Goal: Information Seeking & Learning: Understand process/instructions

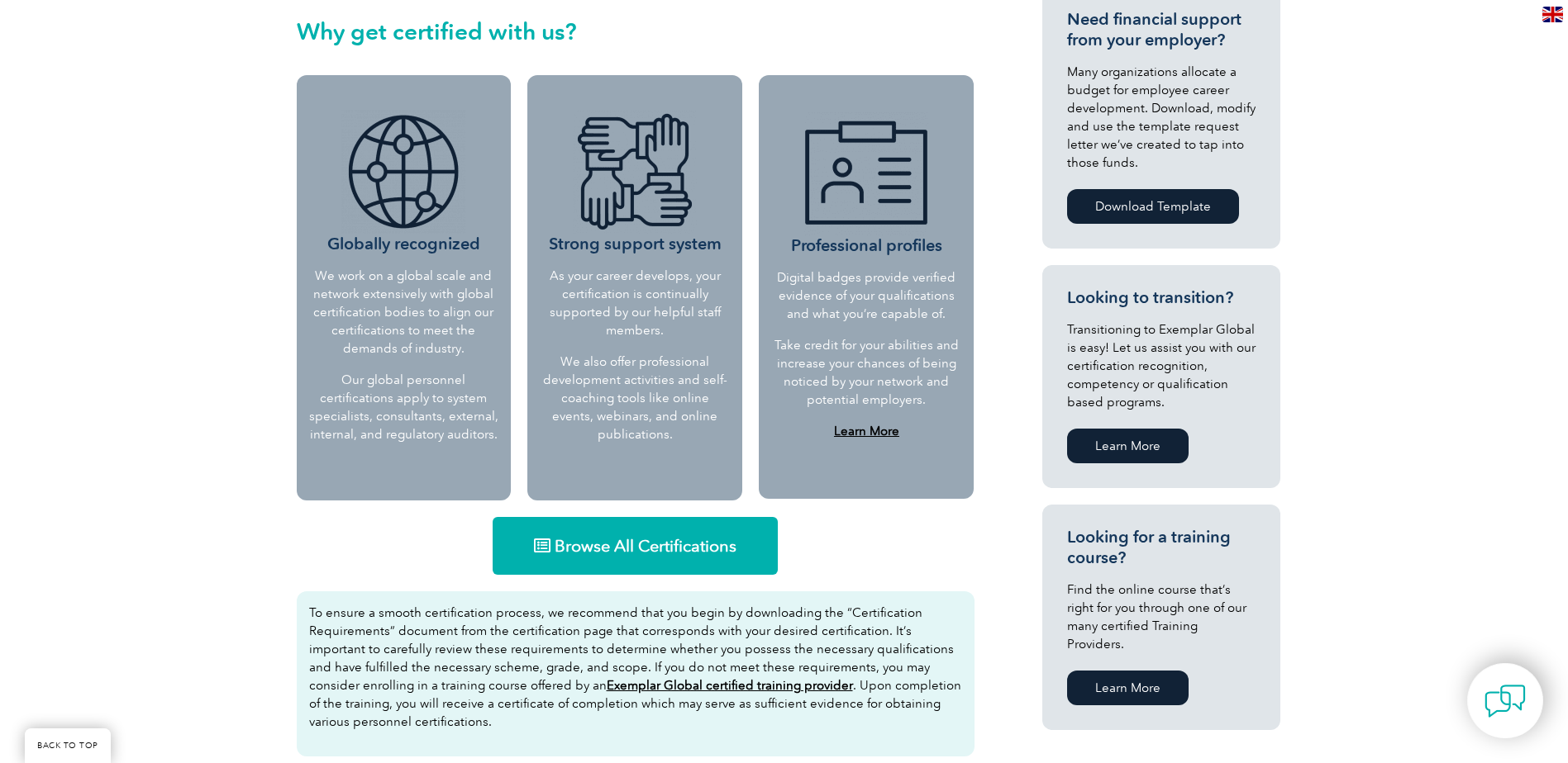
scroll to position [661, 0]
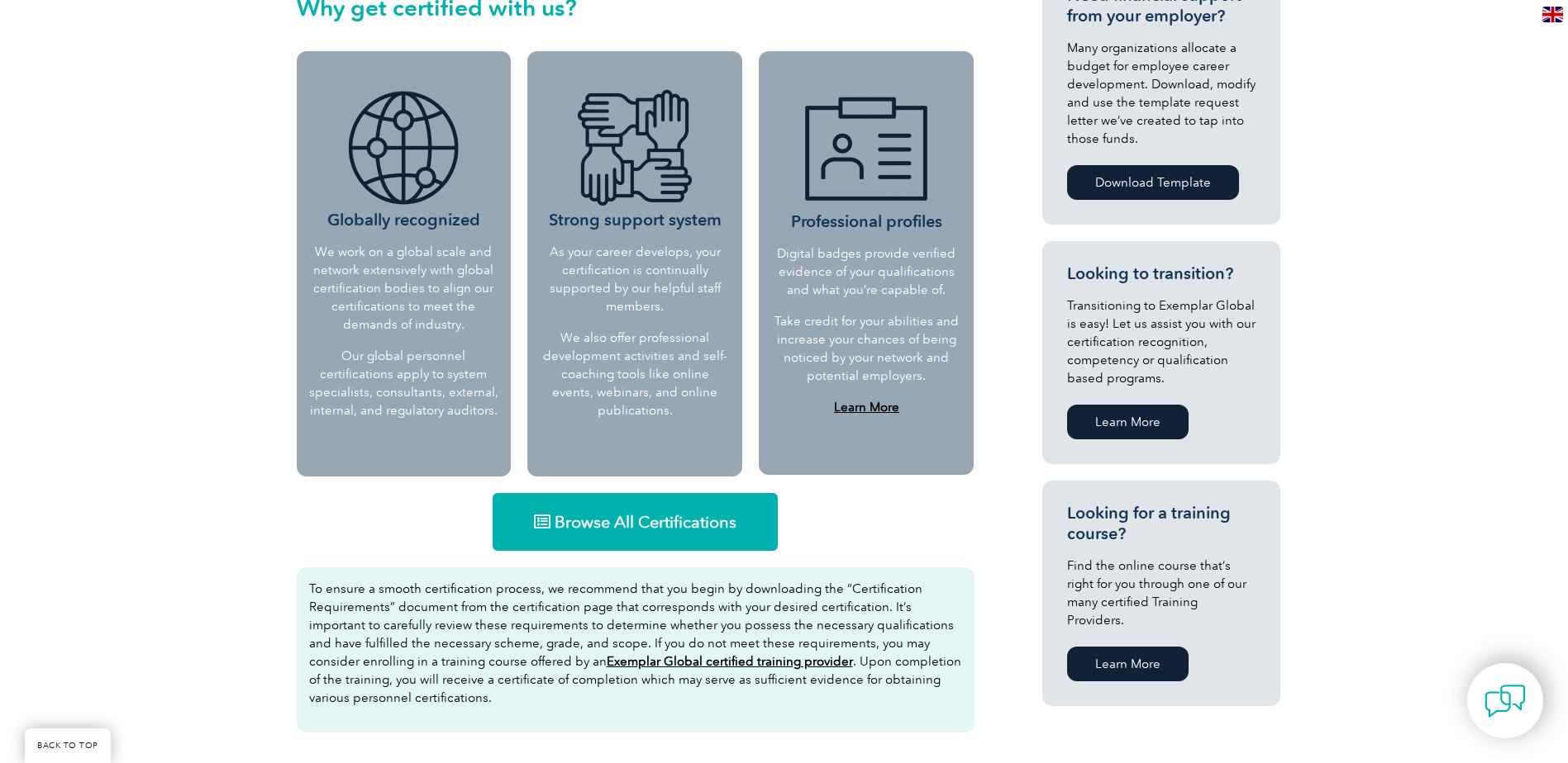
click at [655, 521] on span "Browse All Certifications" at bounding box center [645, 522] width 182 height 17
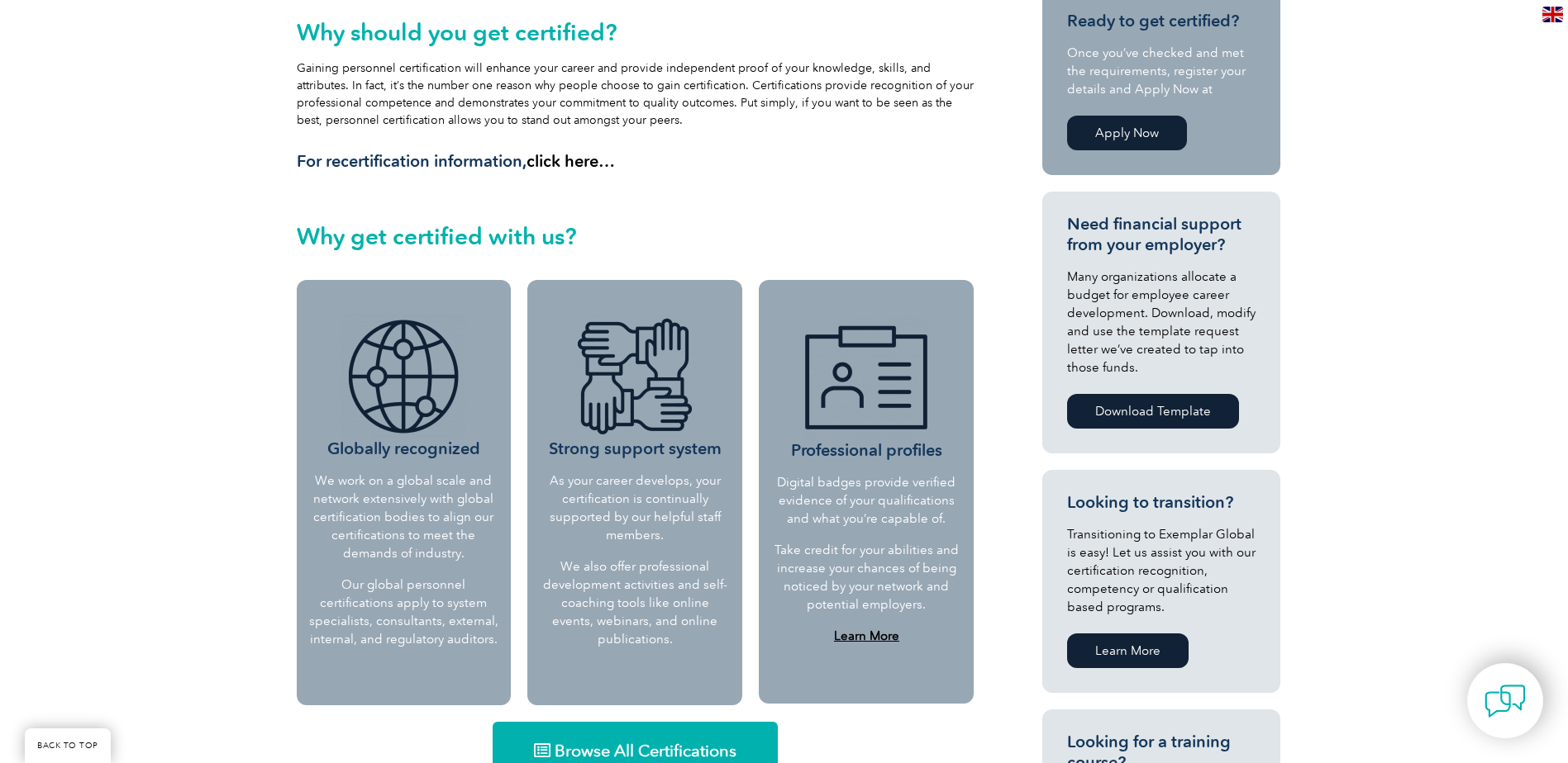
scroll to position [744, 0]
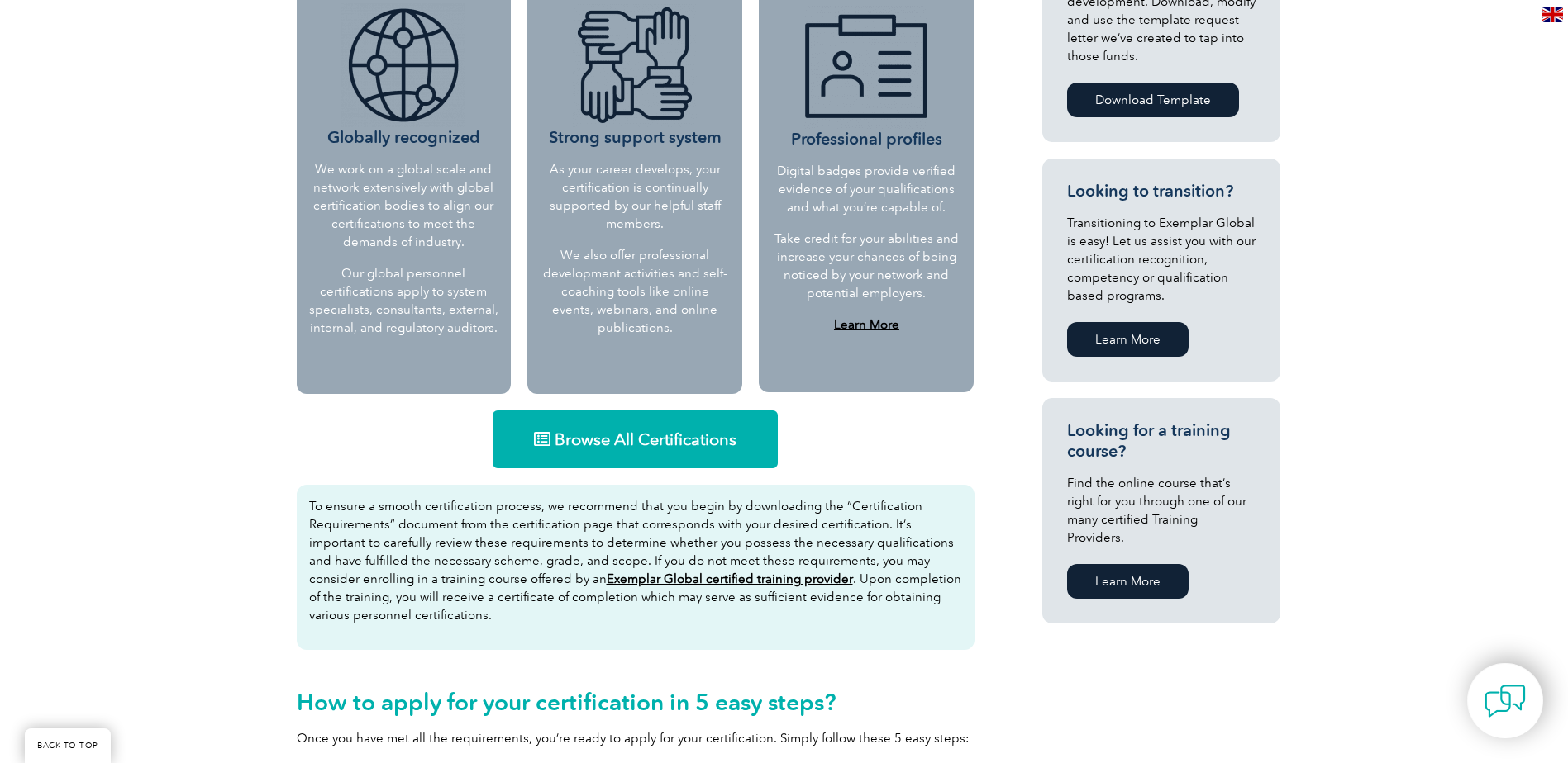
click at [610, 432] on span "Browse All Certifications" at bounding box center [645, 440] width 182 height 17
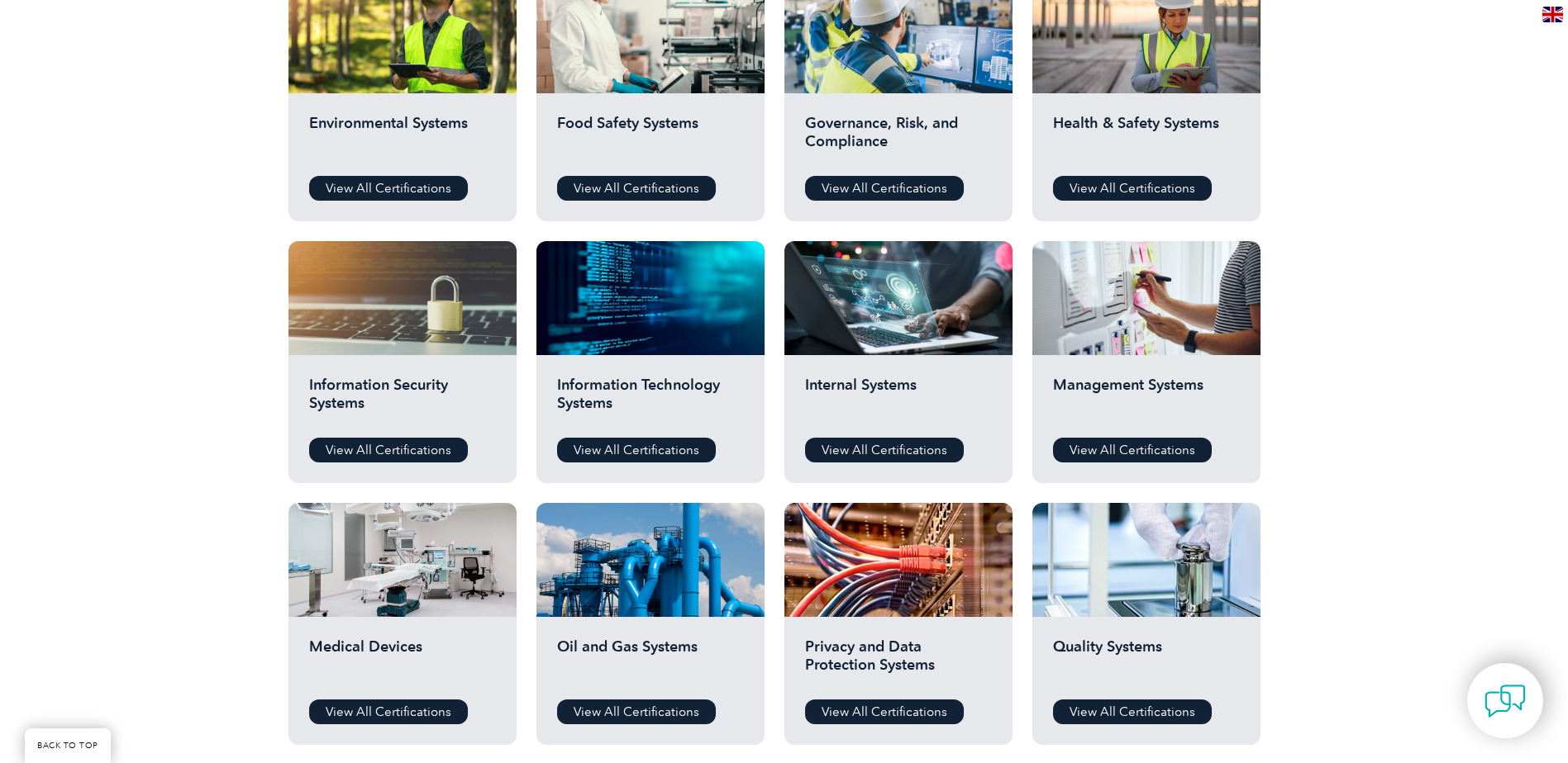
scroll to position [661, 0]
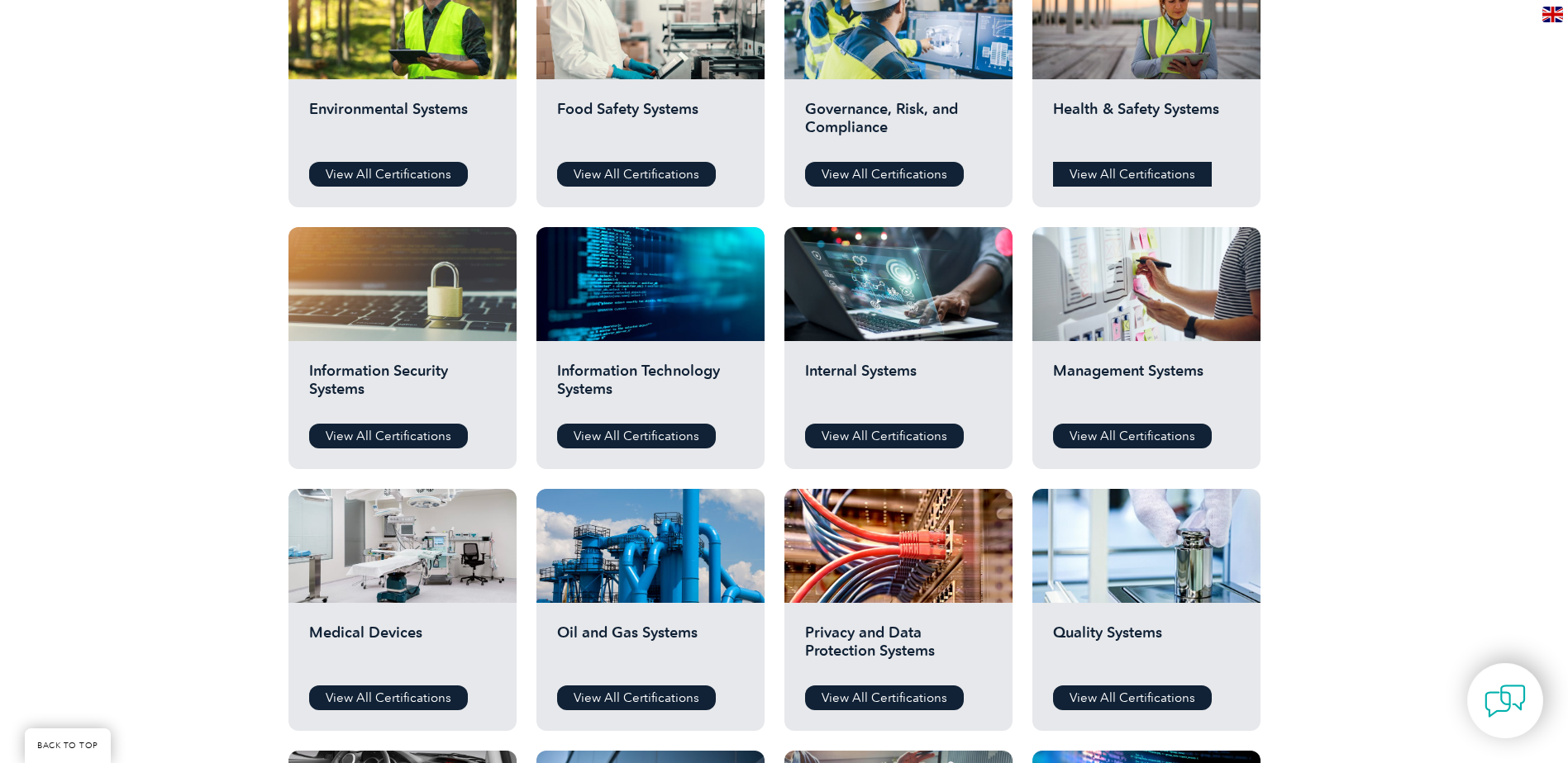
click at [1136, 167] on link "View All Certifications" at bounding box center [1132, 174] width 158 height 25
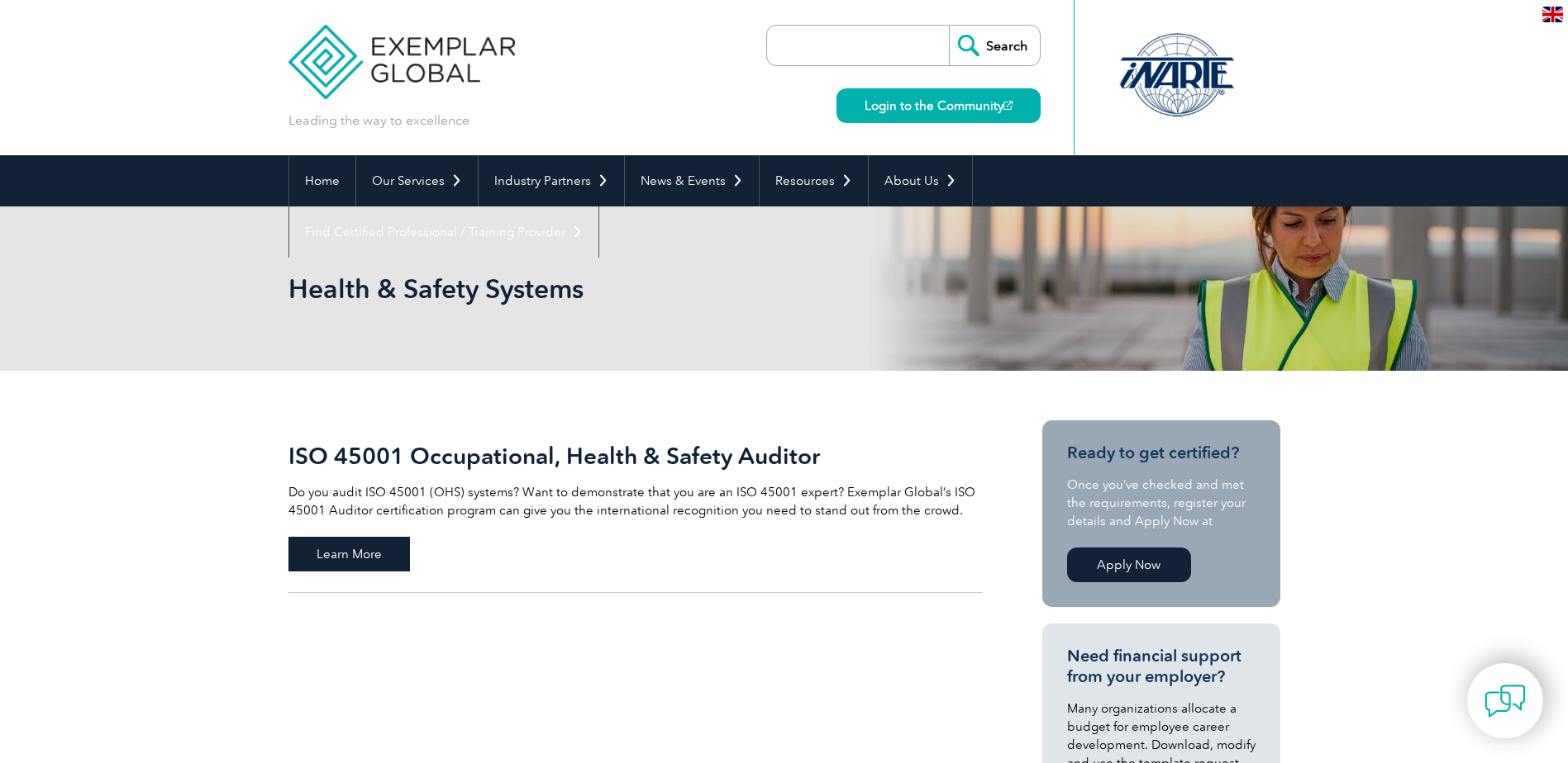
click at [389, 550] on span "Learn More" at bounding box center [349, 554] width 121 height 34
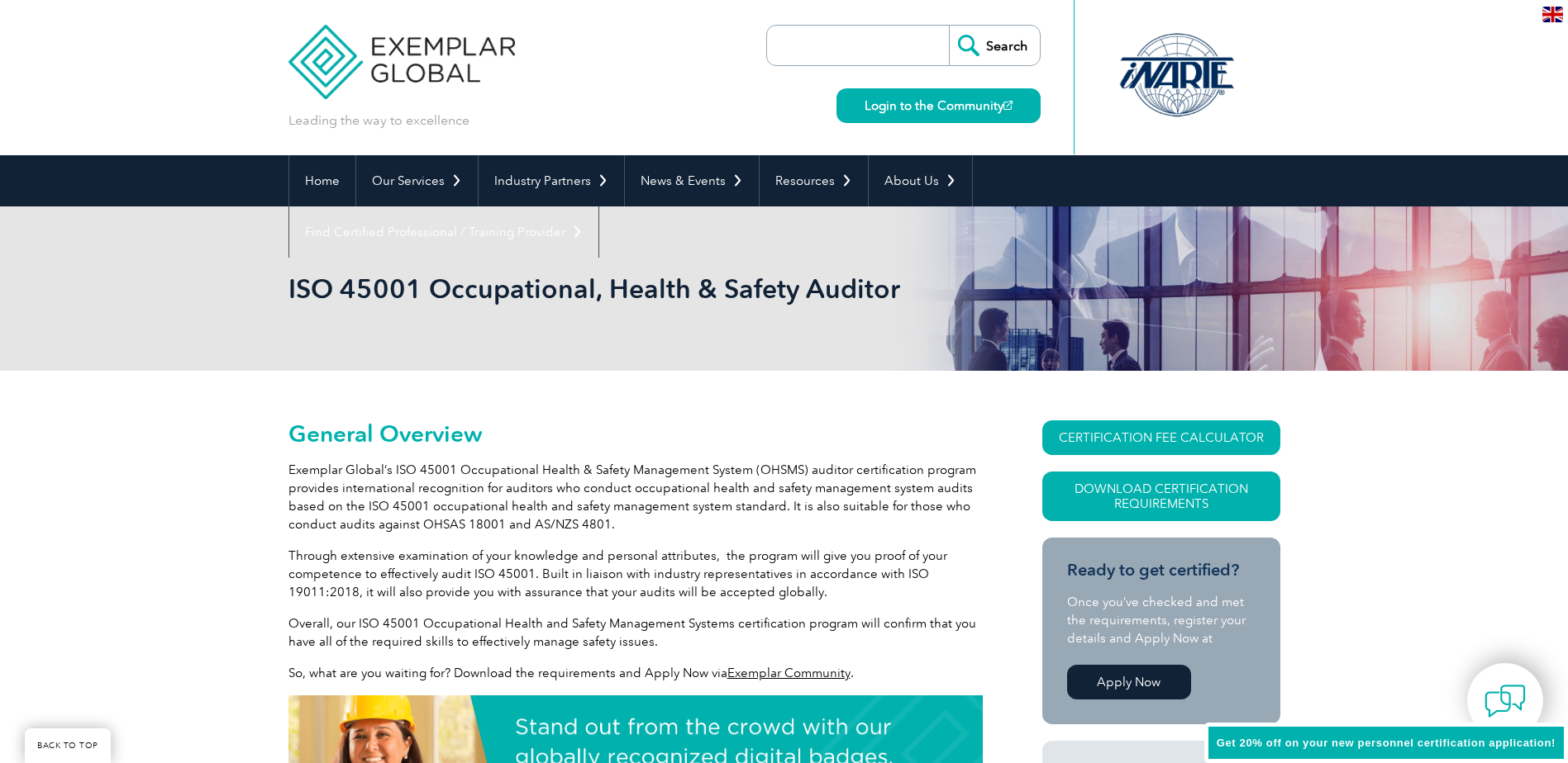
scroll to position [234, 0]
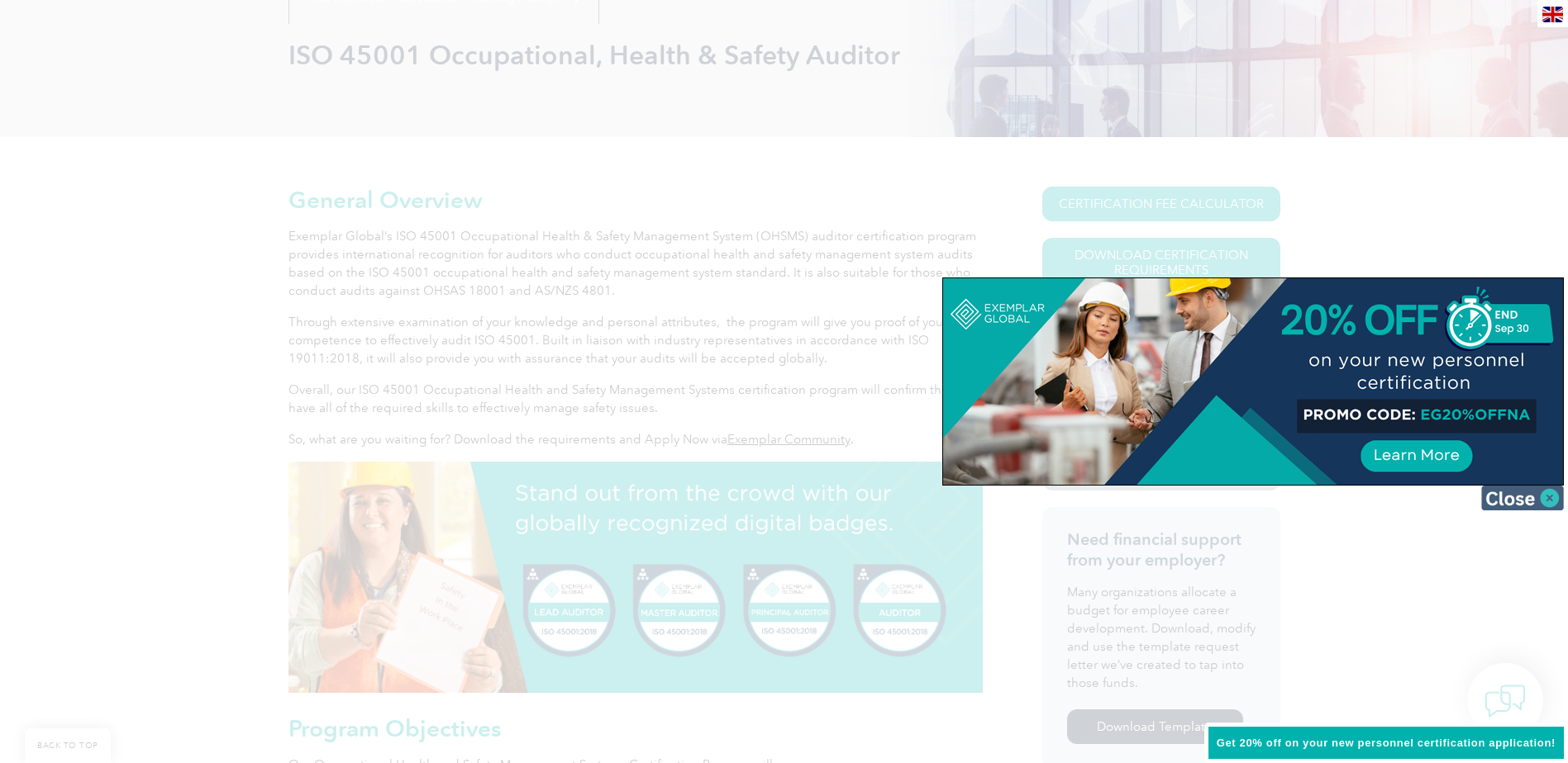
click at [1544, 493] on img at bounding box center [1522, 498] width 83 height 25
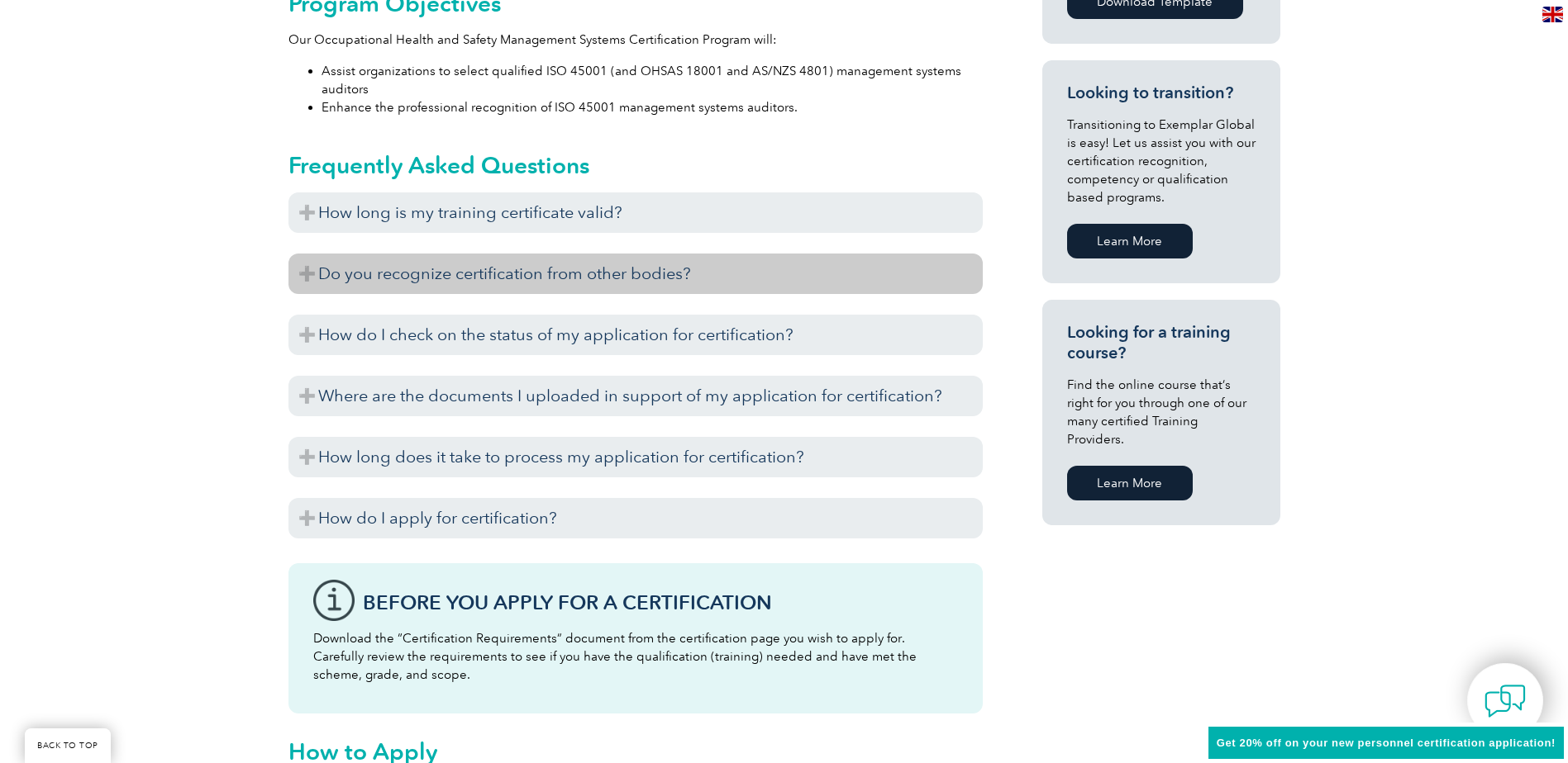
scroll to position [977, 0]
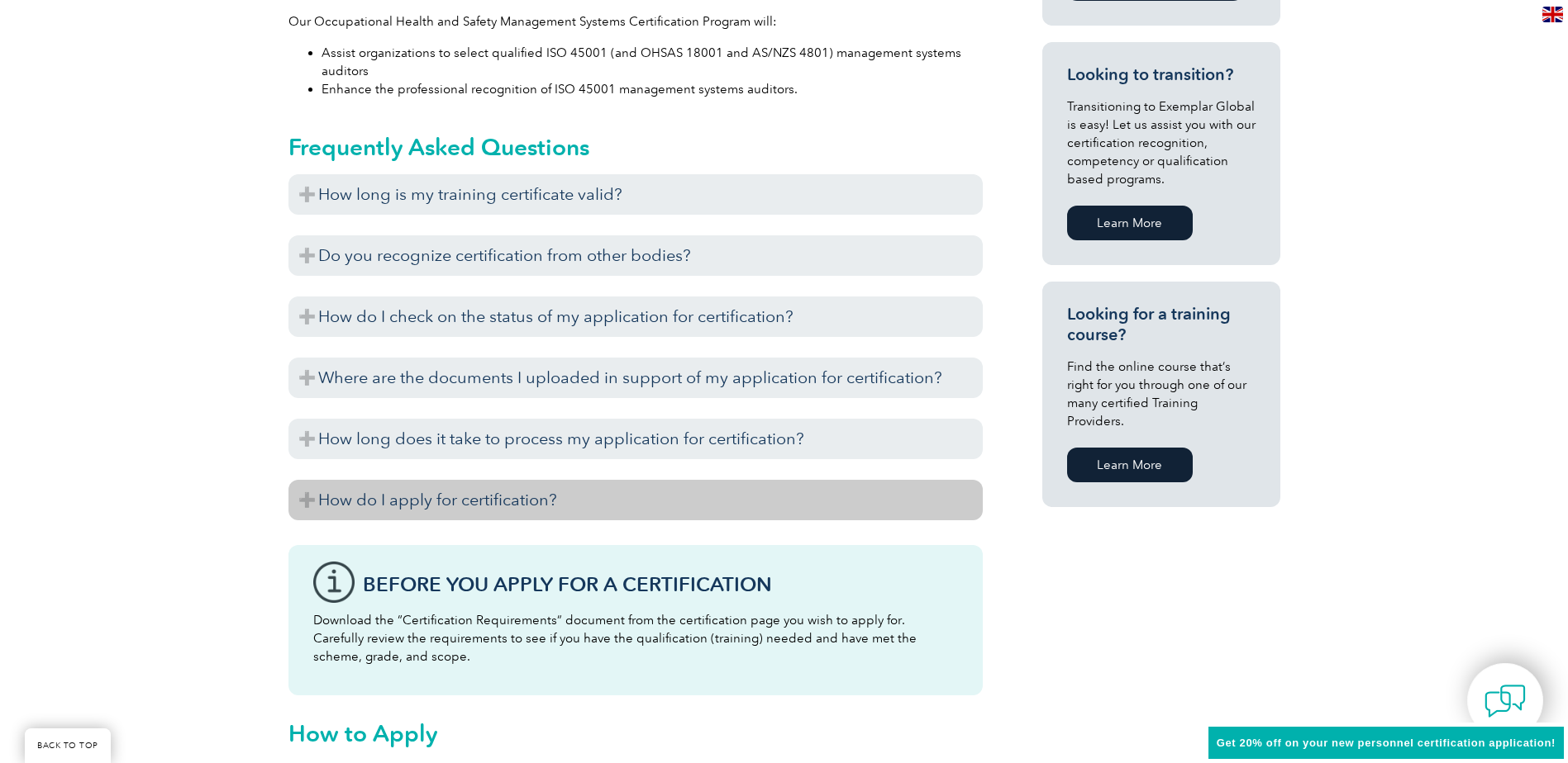
click at [514, 501] on h3 "How do I apply for certification?" at bounding box center [635, 500] width 694 height 40
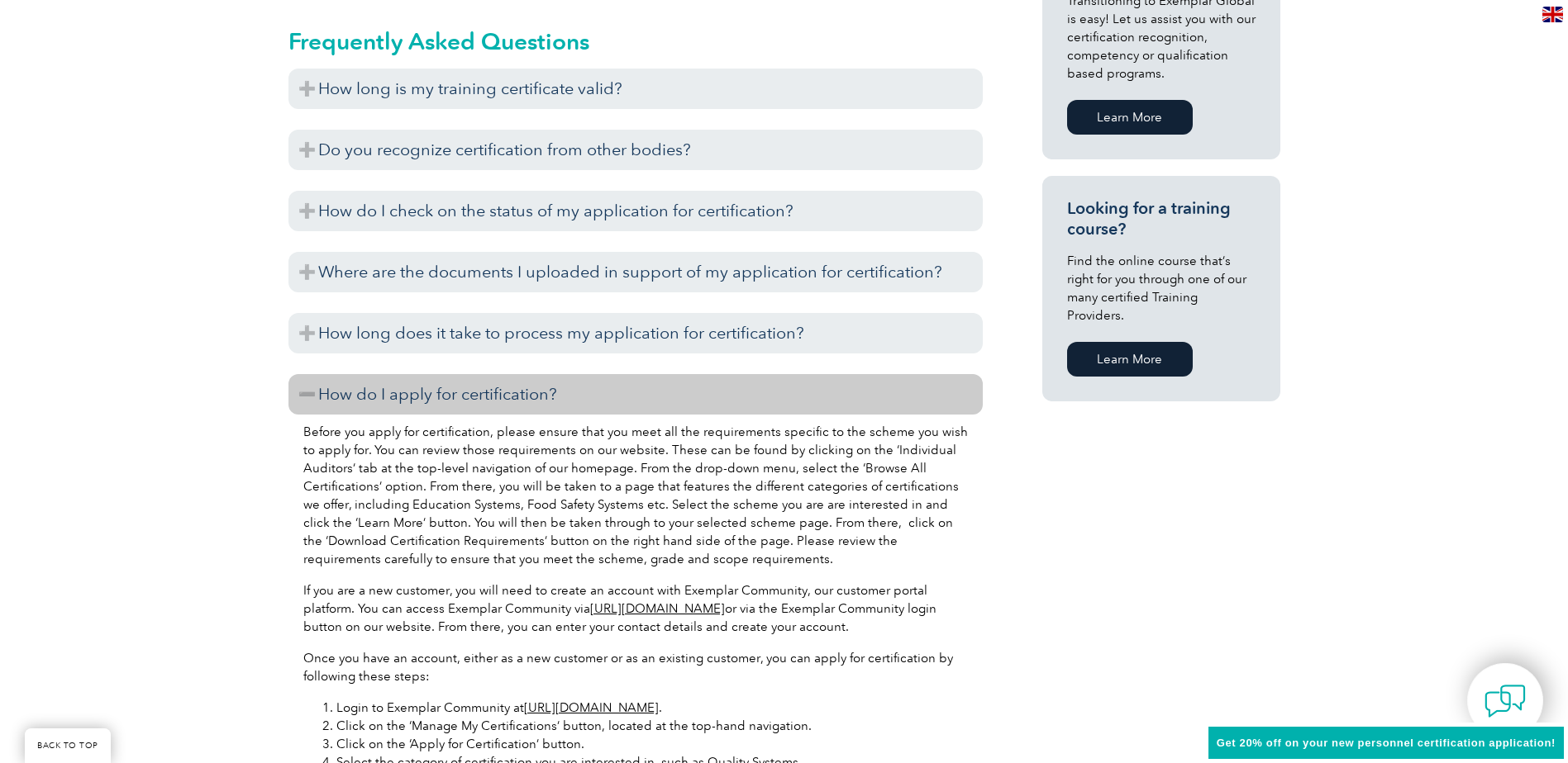
scroll to position [1060, 0]
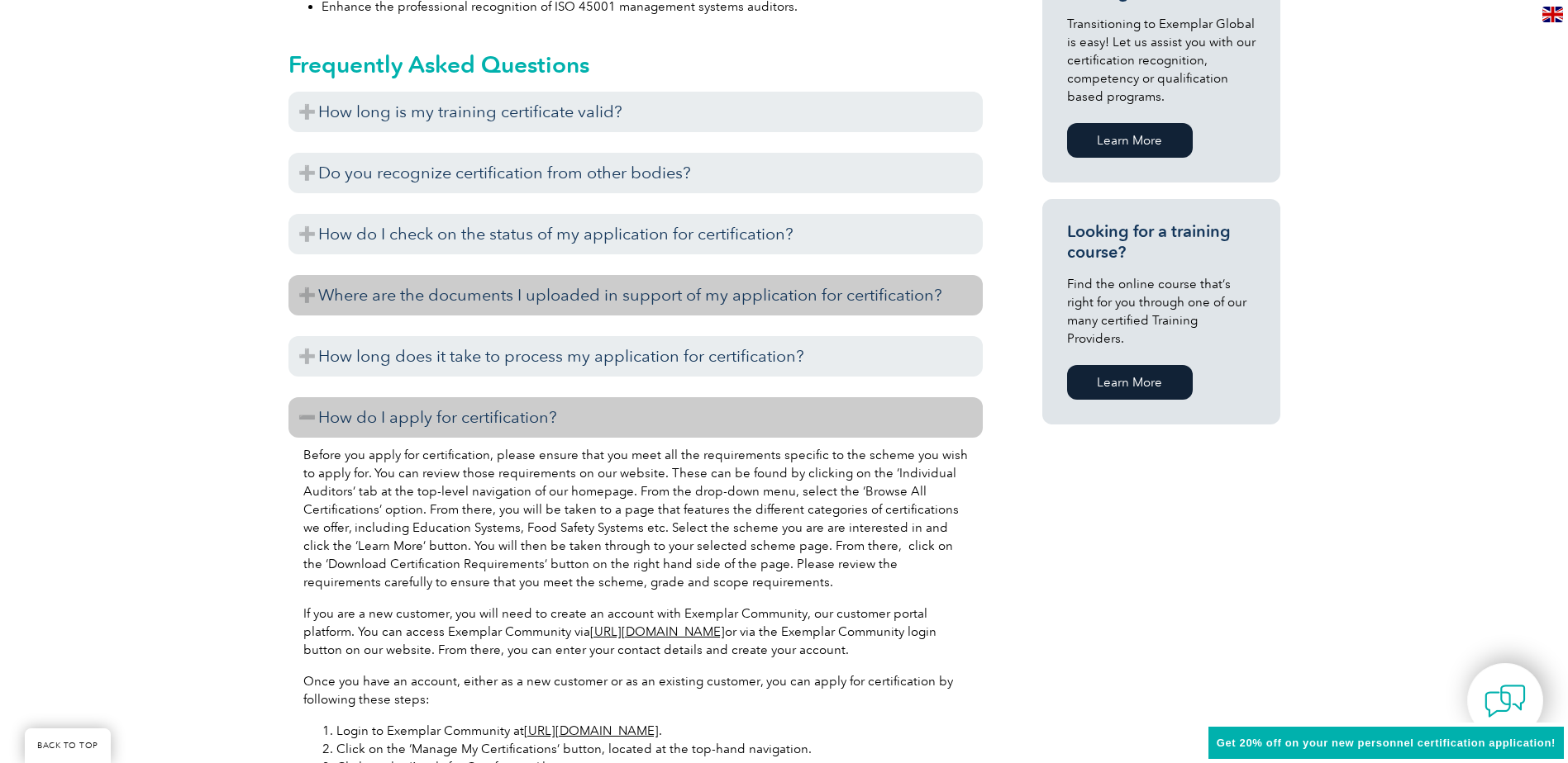
click at [748, 302] on h3 "Where are the documents I uploaded in support of my application for certificati…" at bounding box center [635, 295] width 694 height 40
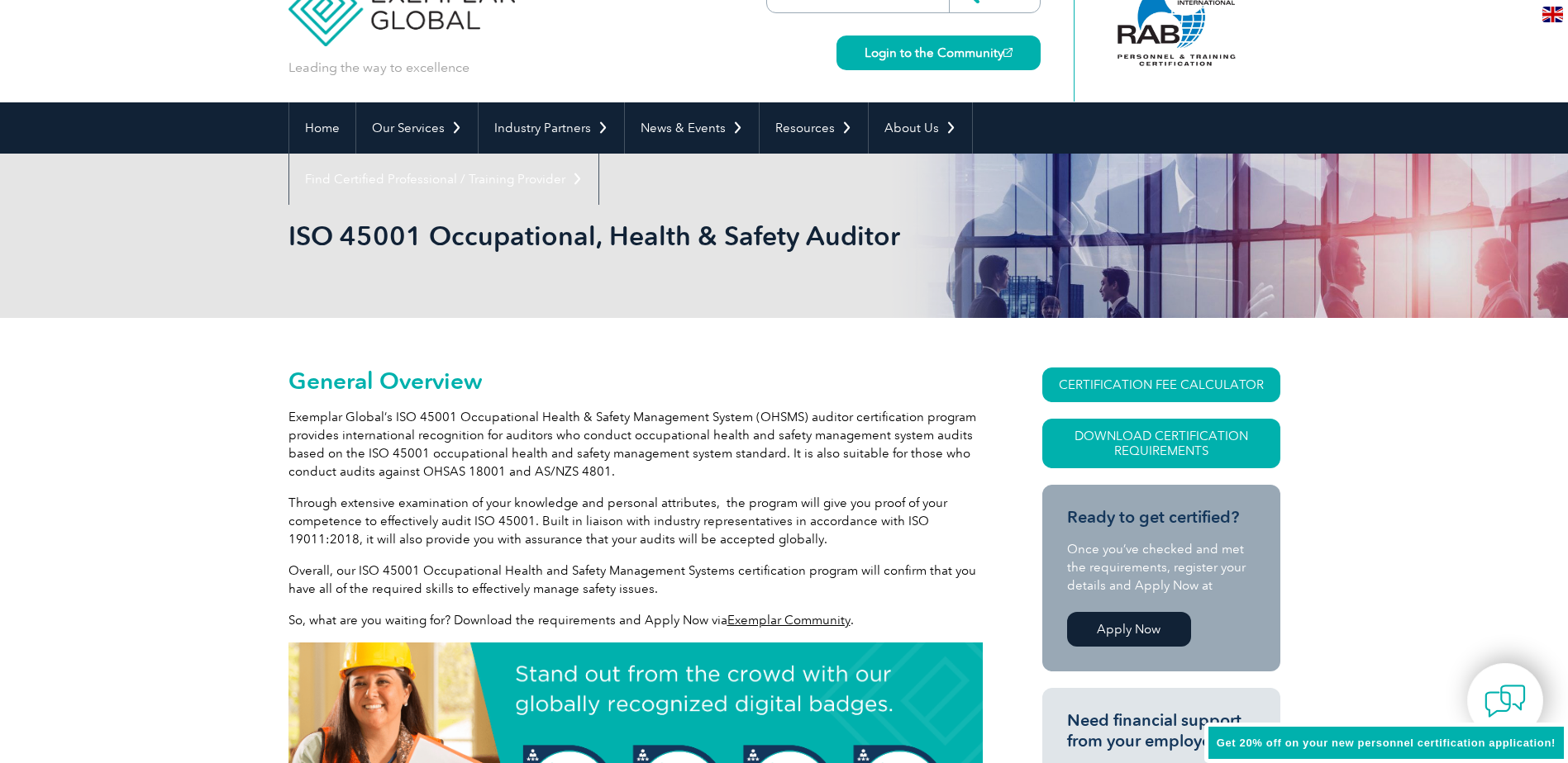
scroll to position [0, 0]
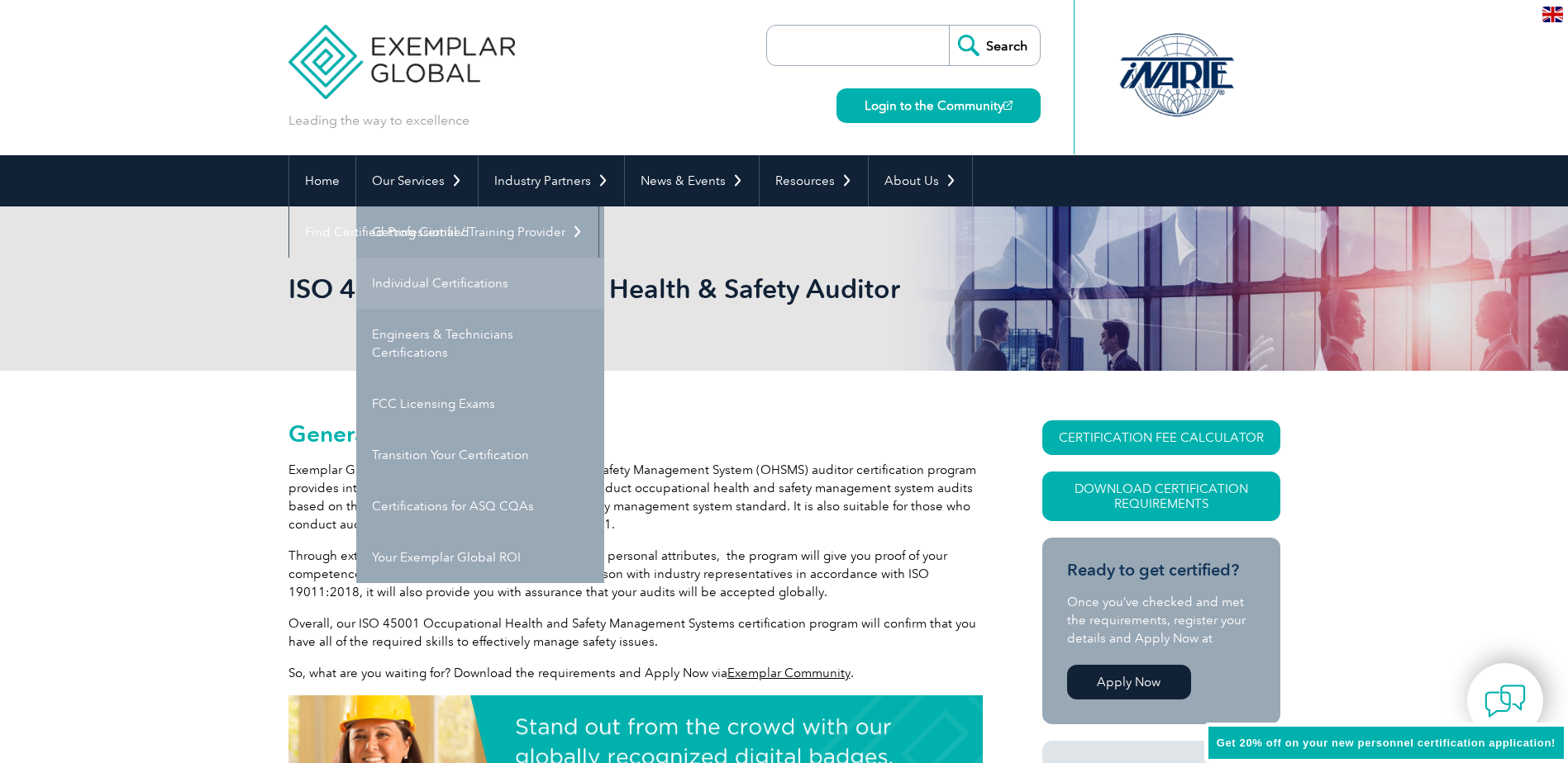
click at [457, 272] on link "Individual Certifications" at bounding box center [480, 283] width 248 height 51
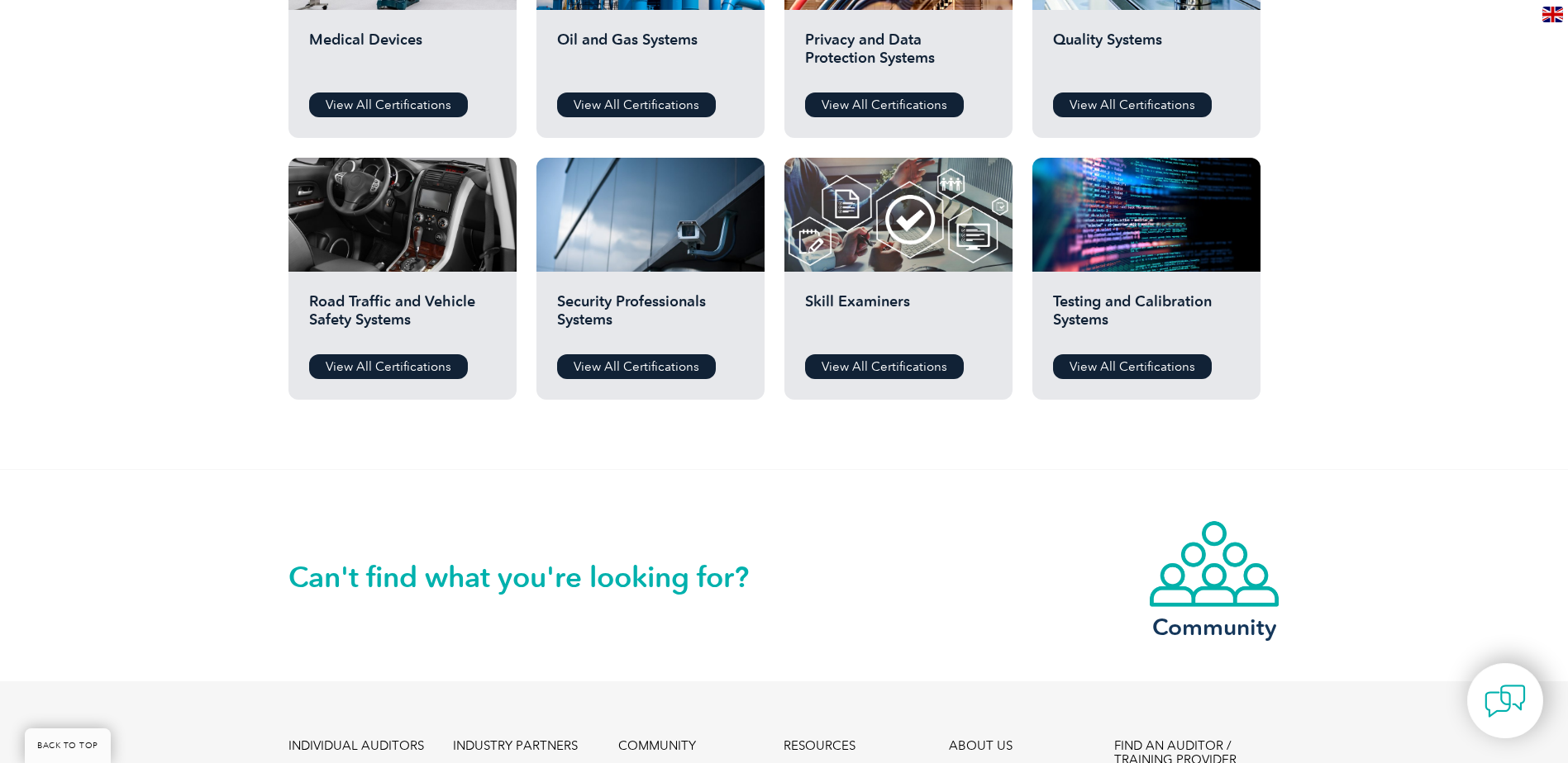
scroll to position [1487, 0]
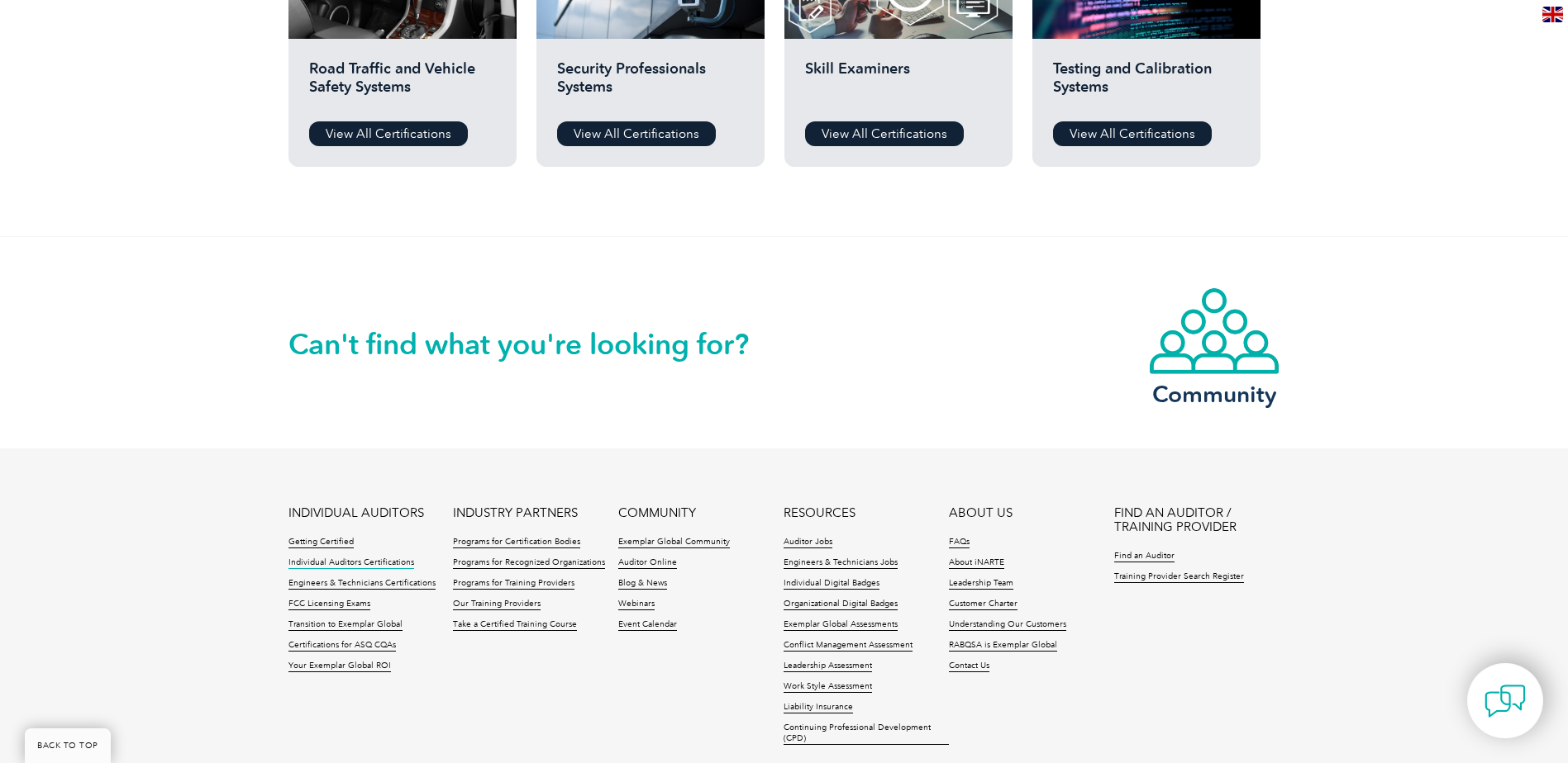
click at [389, 563] on link "Individual Auditors Certifications" at bounding box center [351, 563] width 126 height 11
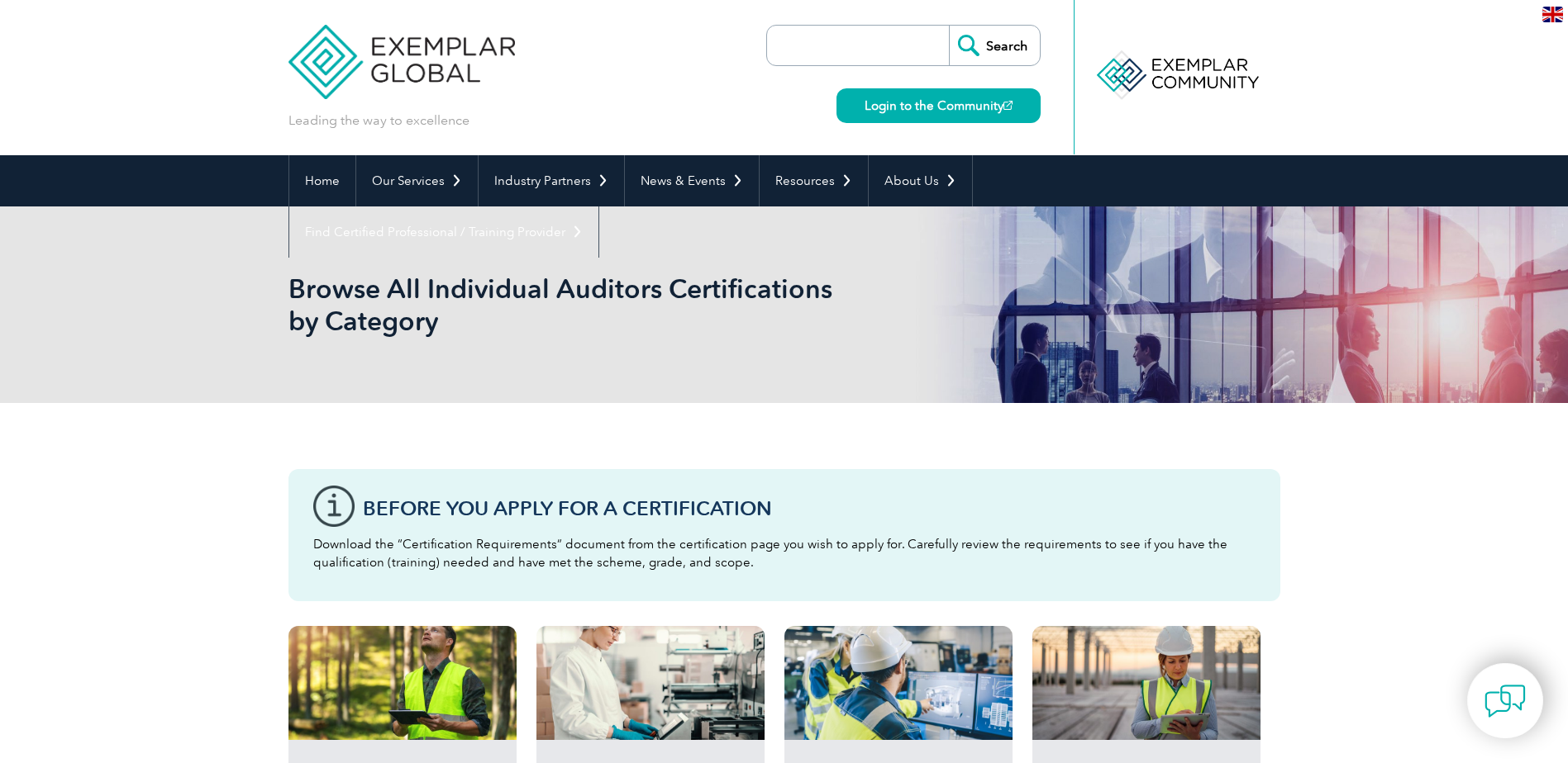
click at [842, 59] on input "search" at bounding box center [862, 45] width 173 height 40
type input "certification requirements"
click at [949, 25] on input "Search" at bounding box center [994, 45] width 91 height 40
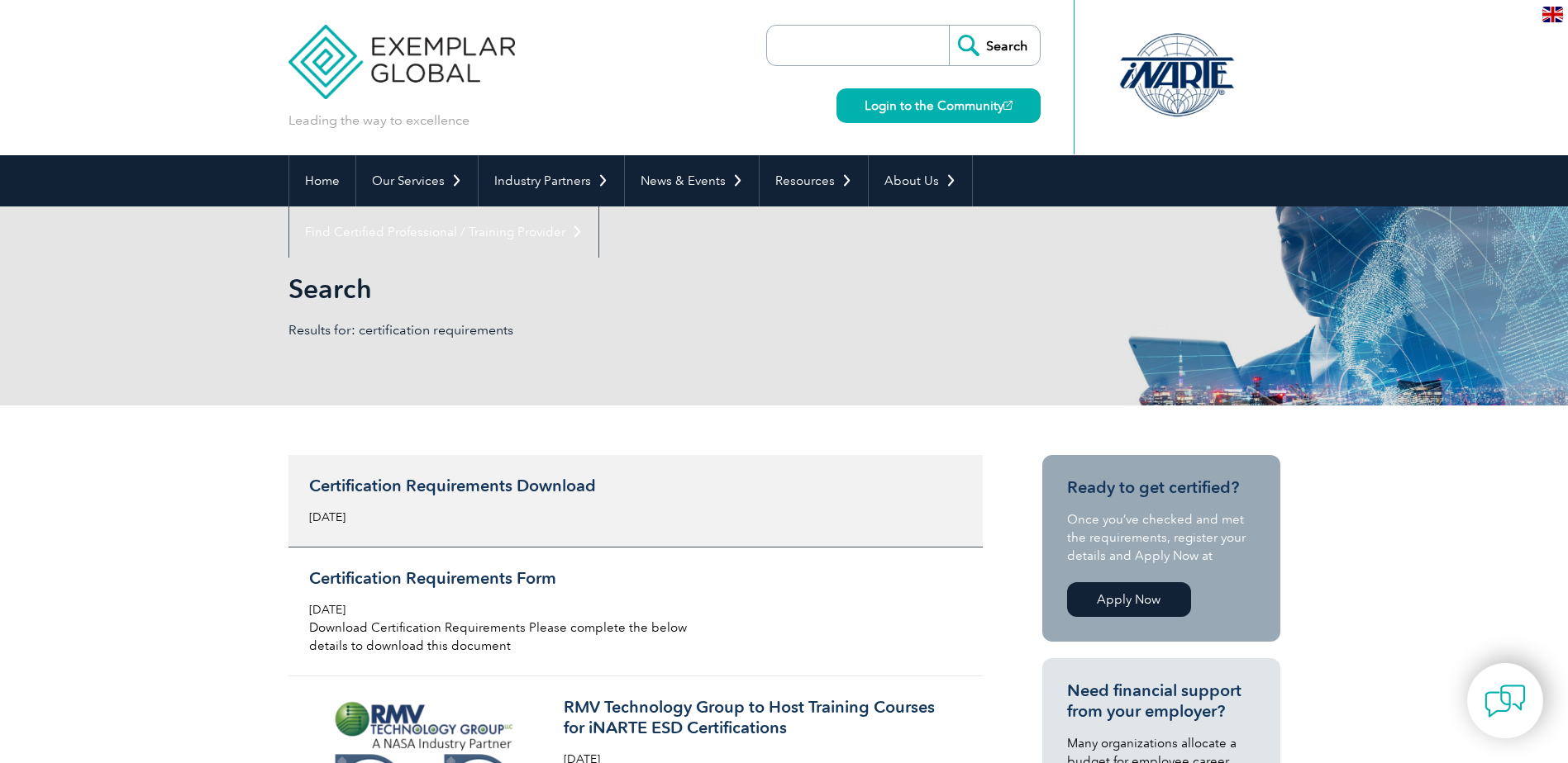
click at [488, 490] on h3 "Certification Requirements Download" at bounding box center [504, 485] width 391 height 20
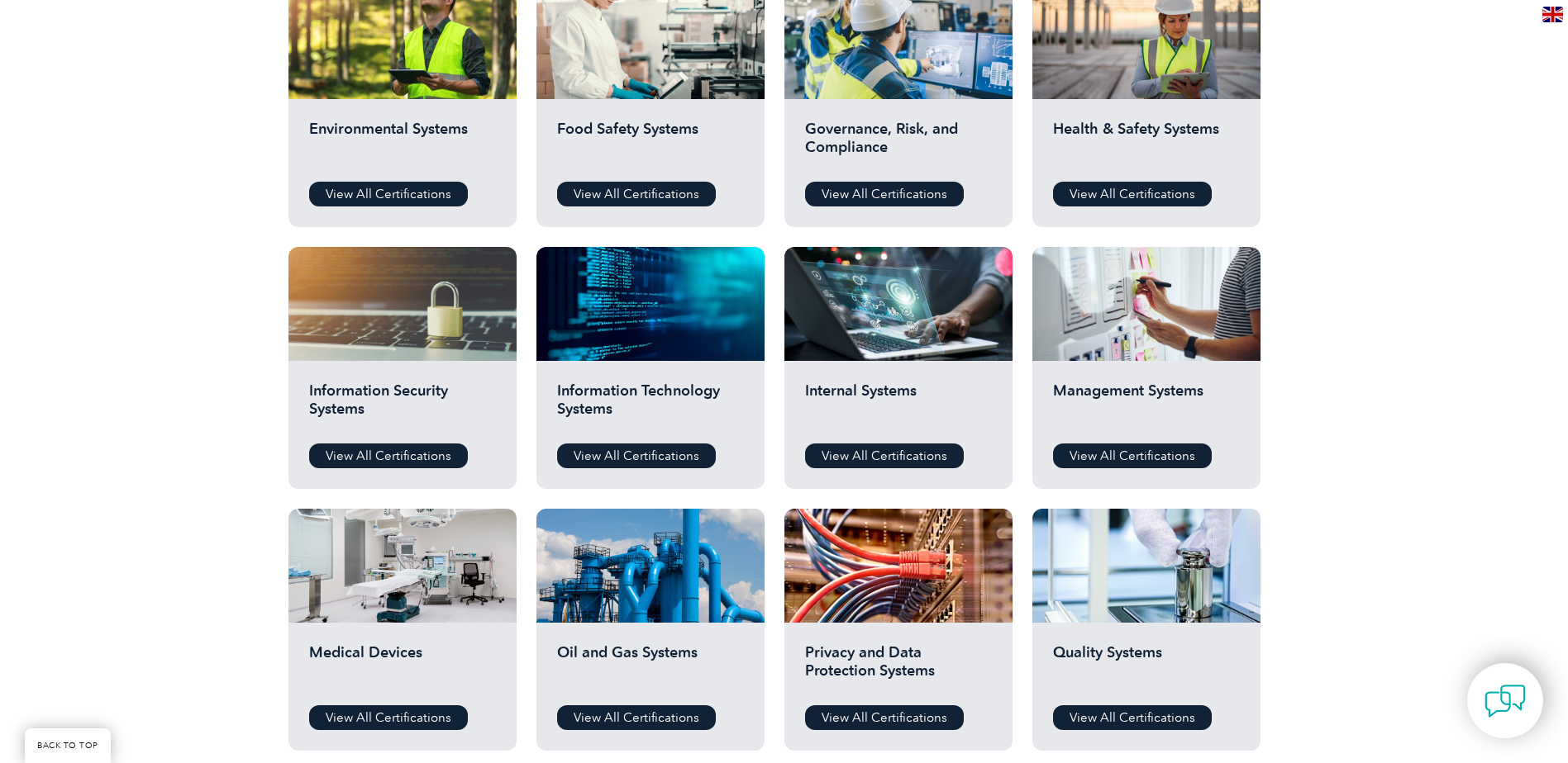
scroll to position [496, 0]
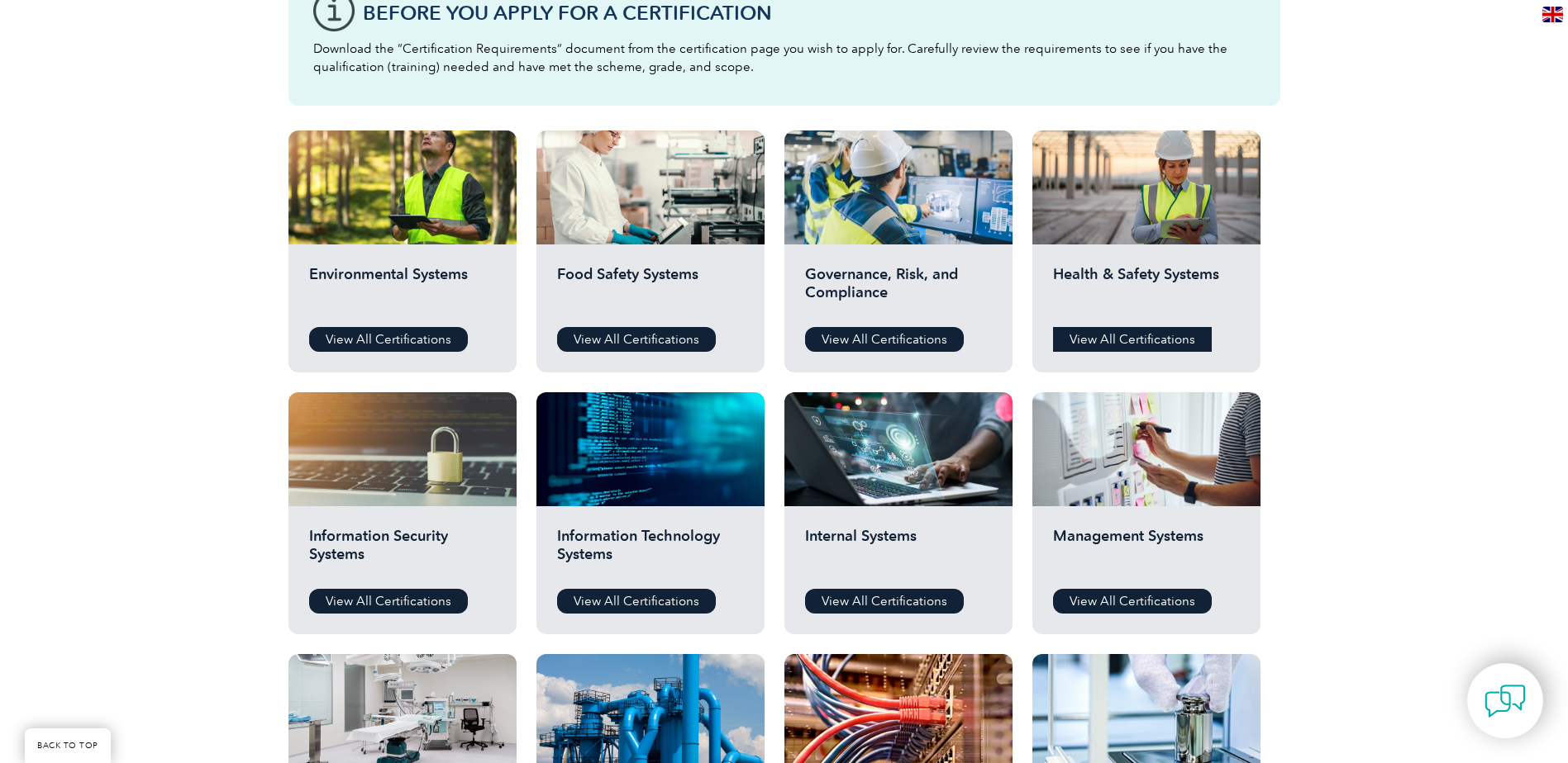
click at [1126, 345] on link "View All Certifications" at bounding box center [1132, 339] width 158 height 25
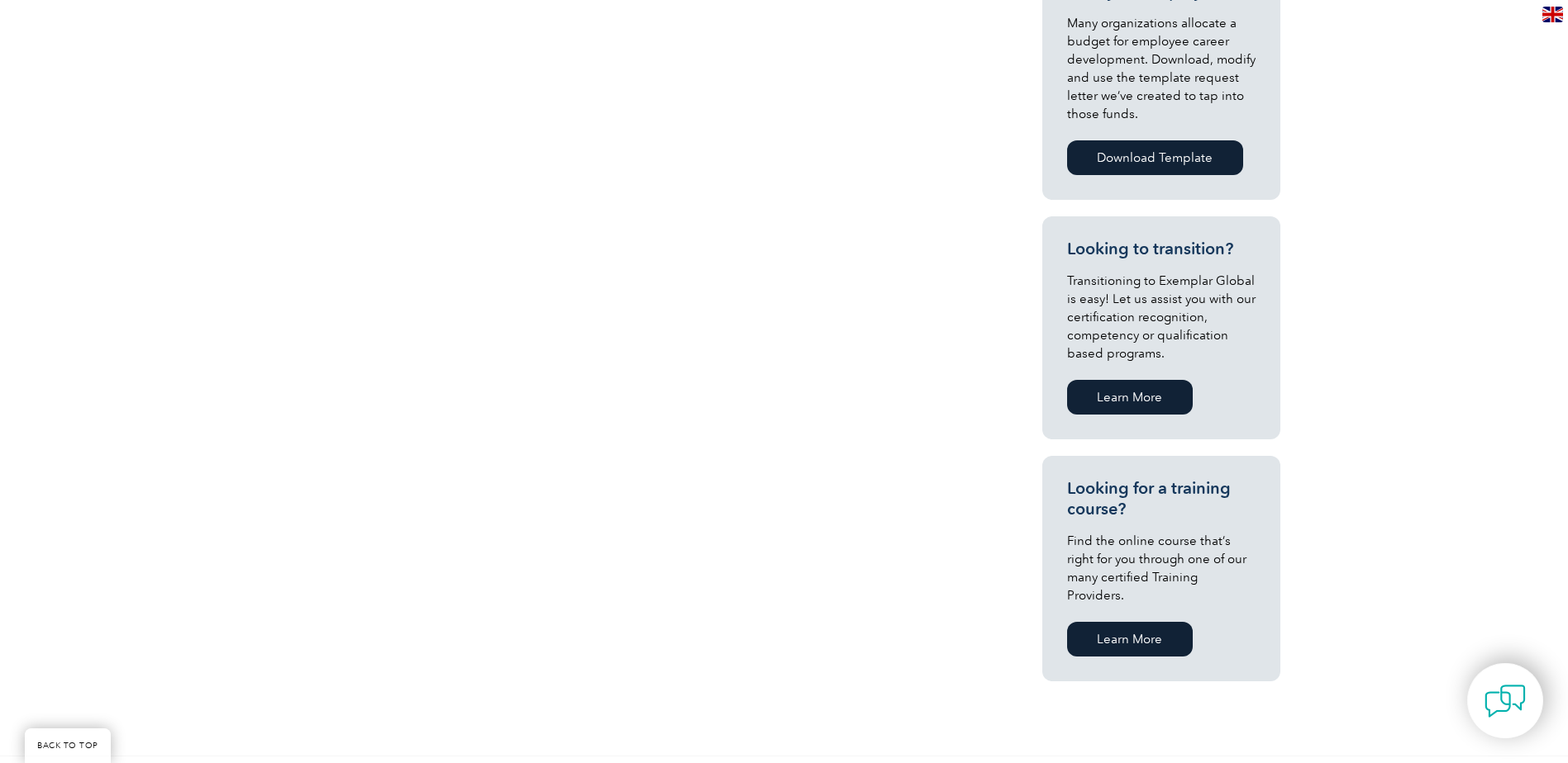
scroll to position [909, 0]
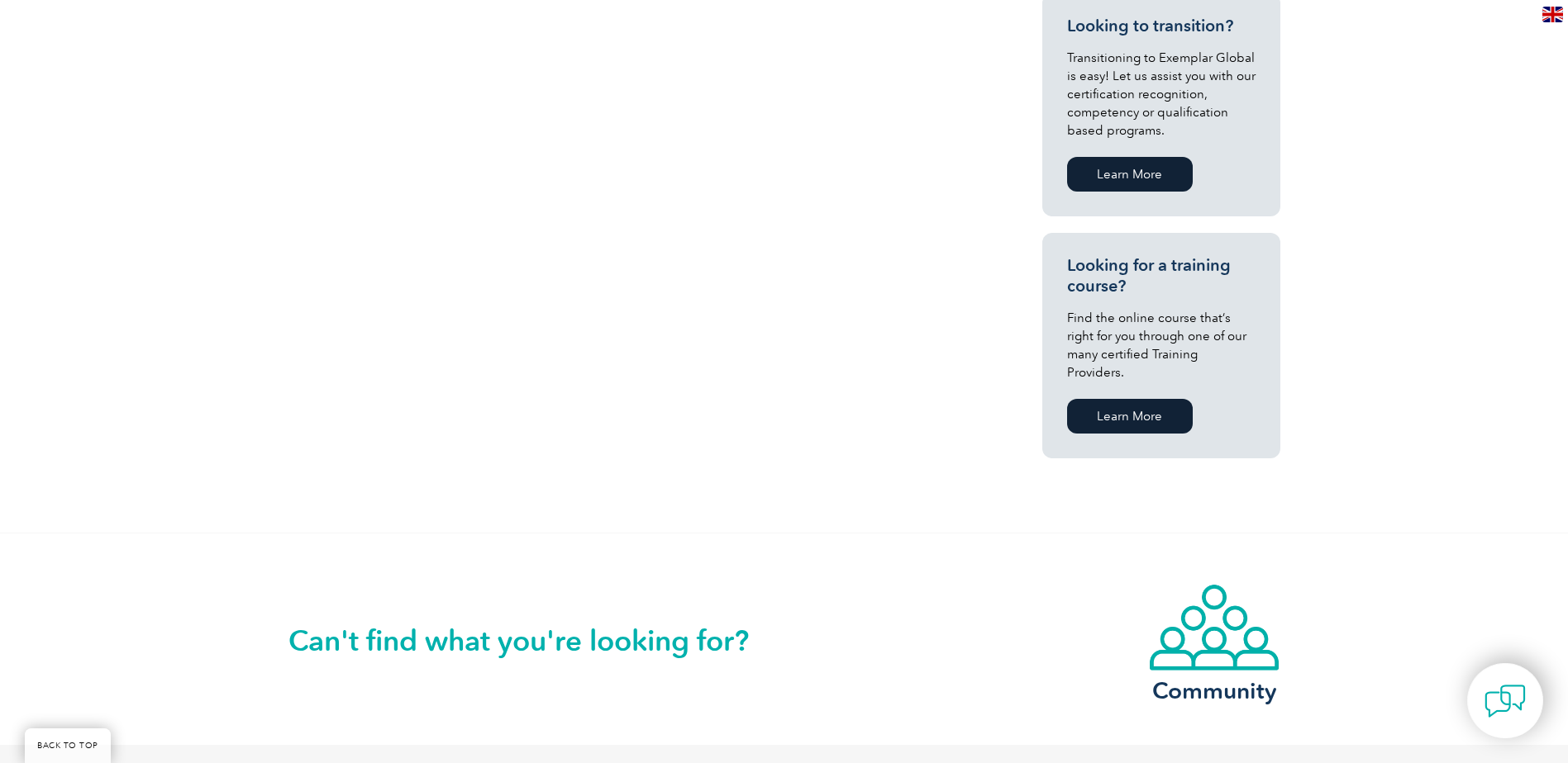
click at [1138, 399] on link "Learn More" at bounding box center [1129, 416] width 126 height 34
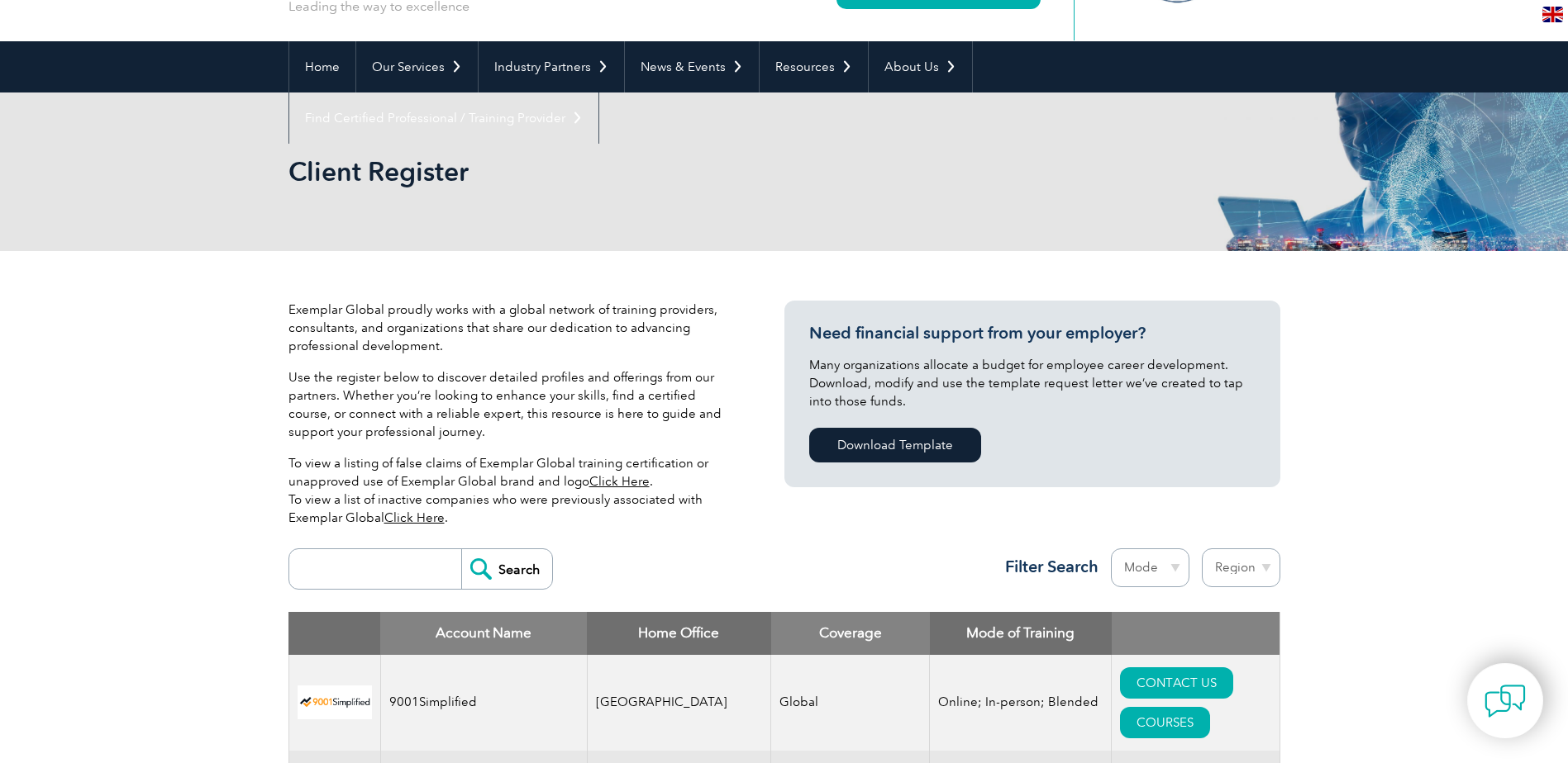
scroll to position [331, 0]
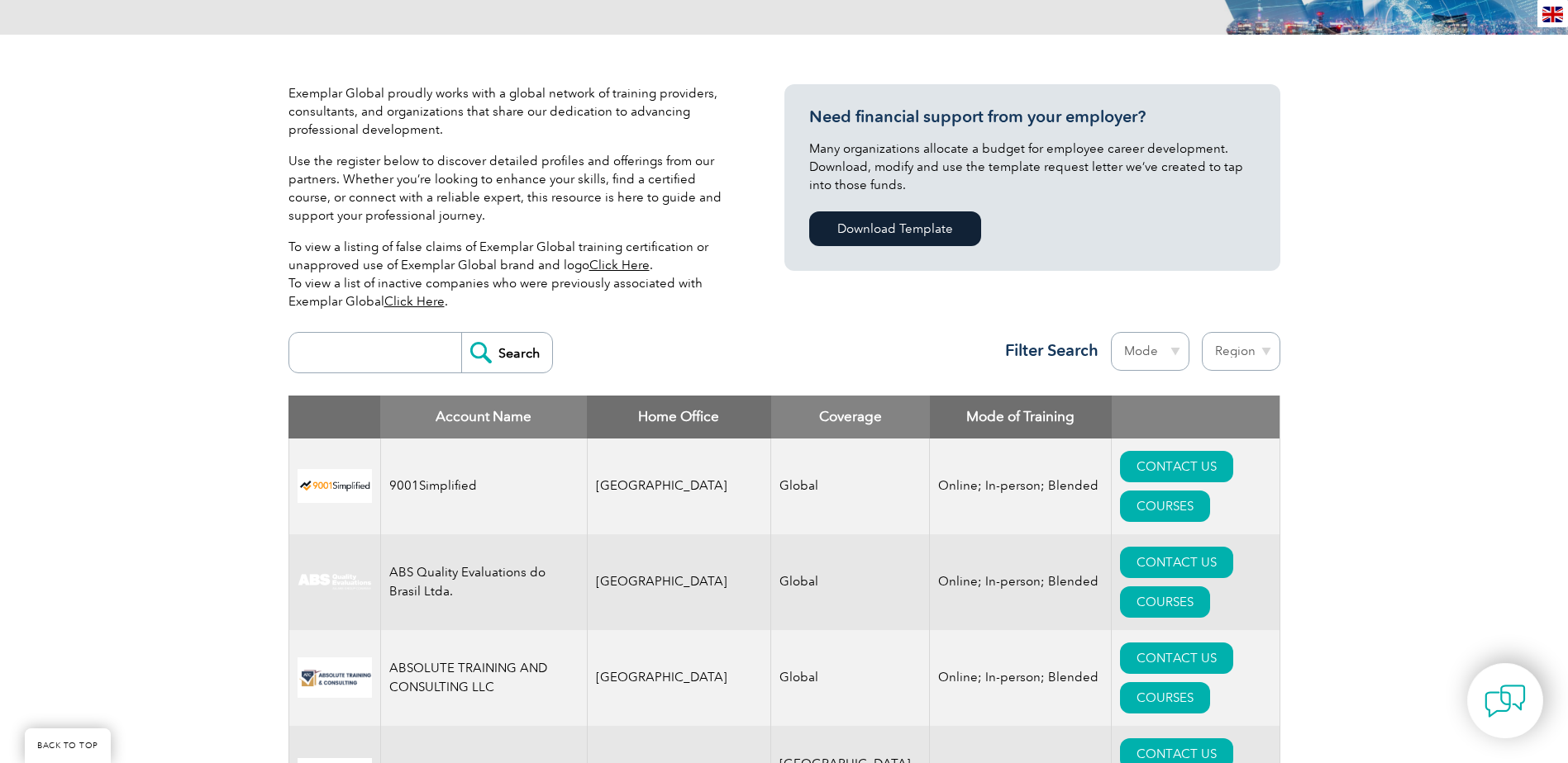
click at [403, 347] on input "search" at bounding box center [379, 352] width 164 height 40
type input "atol"
click at [461, 333] on input "Search" at bounding box center [506, 352] width 91 height 40
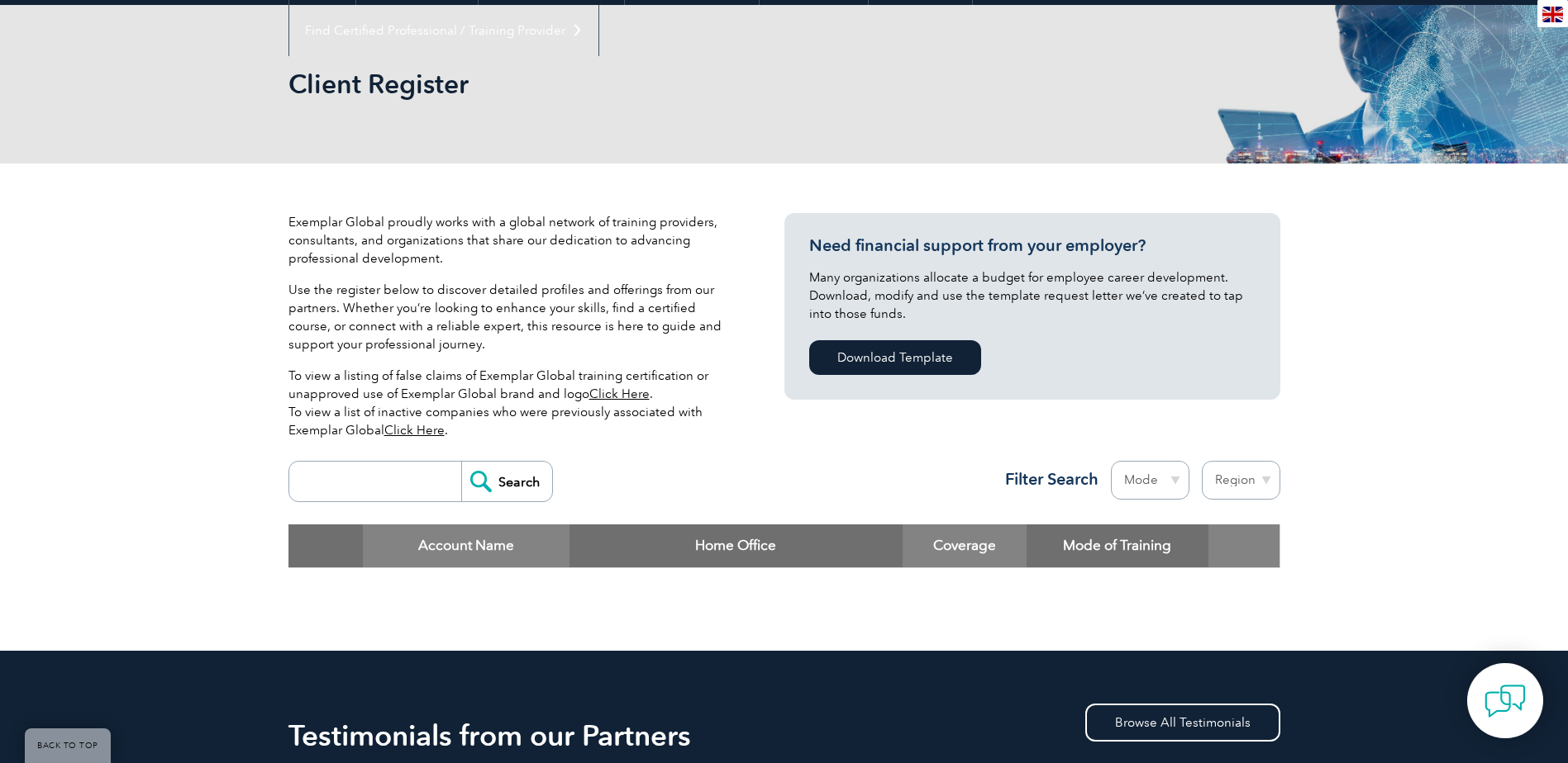
scroll to position [413, 0]
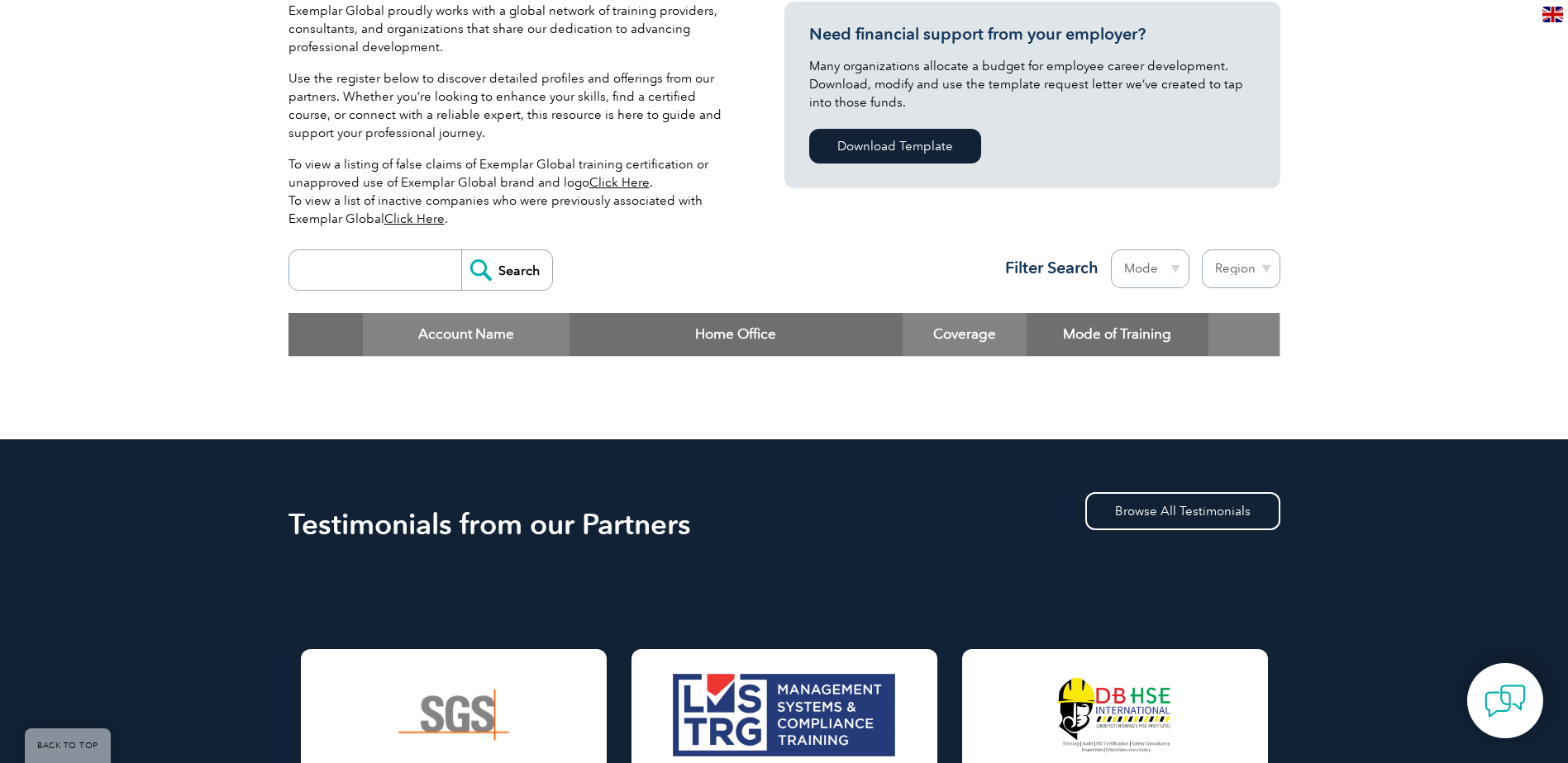
click at [397, 281] on input "search" at bounding box center [379, 270] width 164 height 40
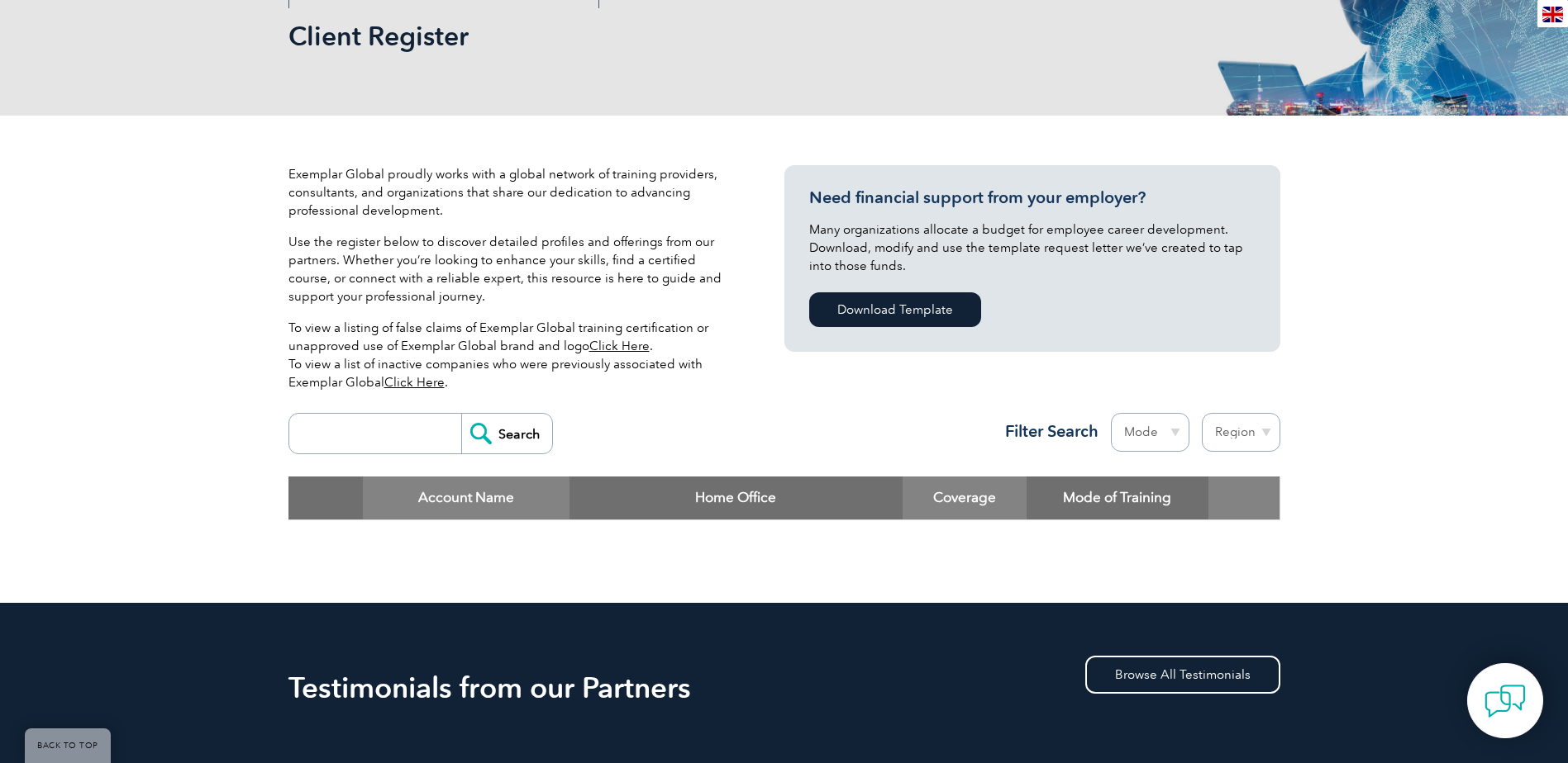
scroll to position [248, 0]
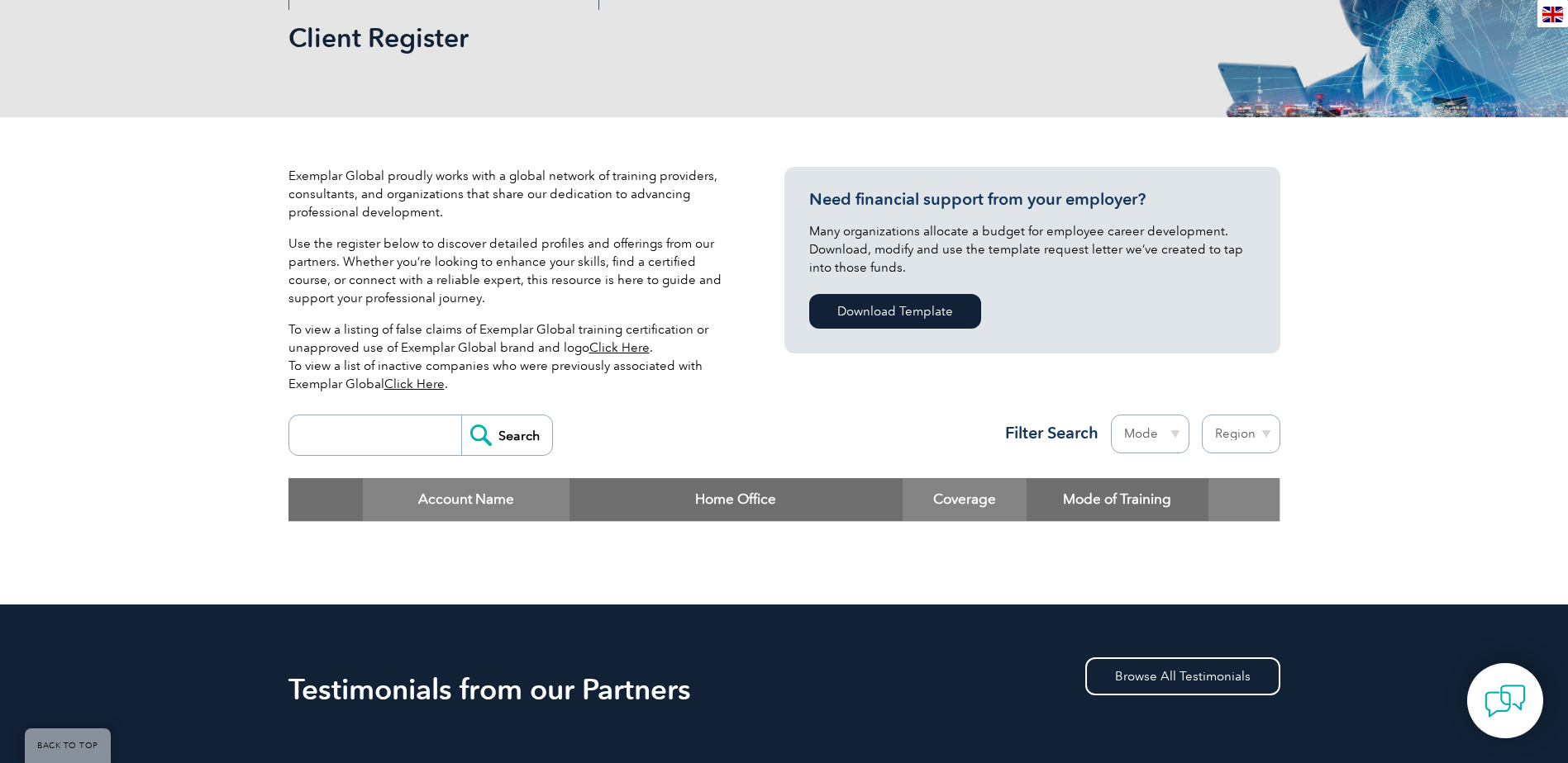
click at [624, 347] on link "Click Here" at bounding box center [619, 347] width 61 height 15
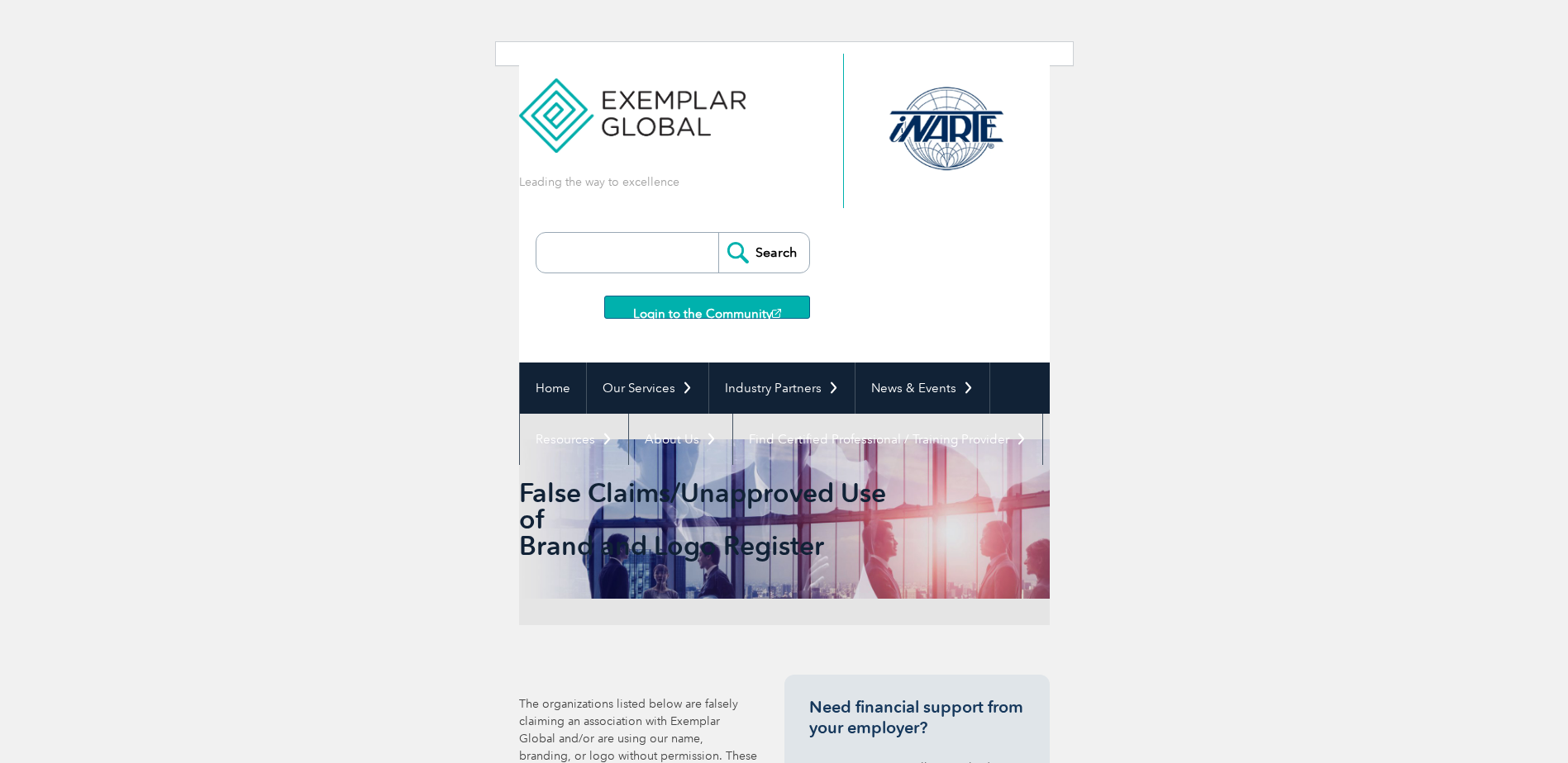
click at [647, 247] on input "search" at bounding box center [631, 252] width 173 height 40
type input "atol"
click at [718, 233] on input "Search" at bounding box center [763, 252] width 91 height 40
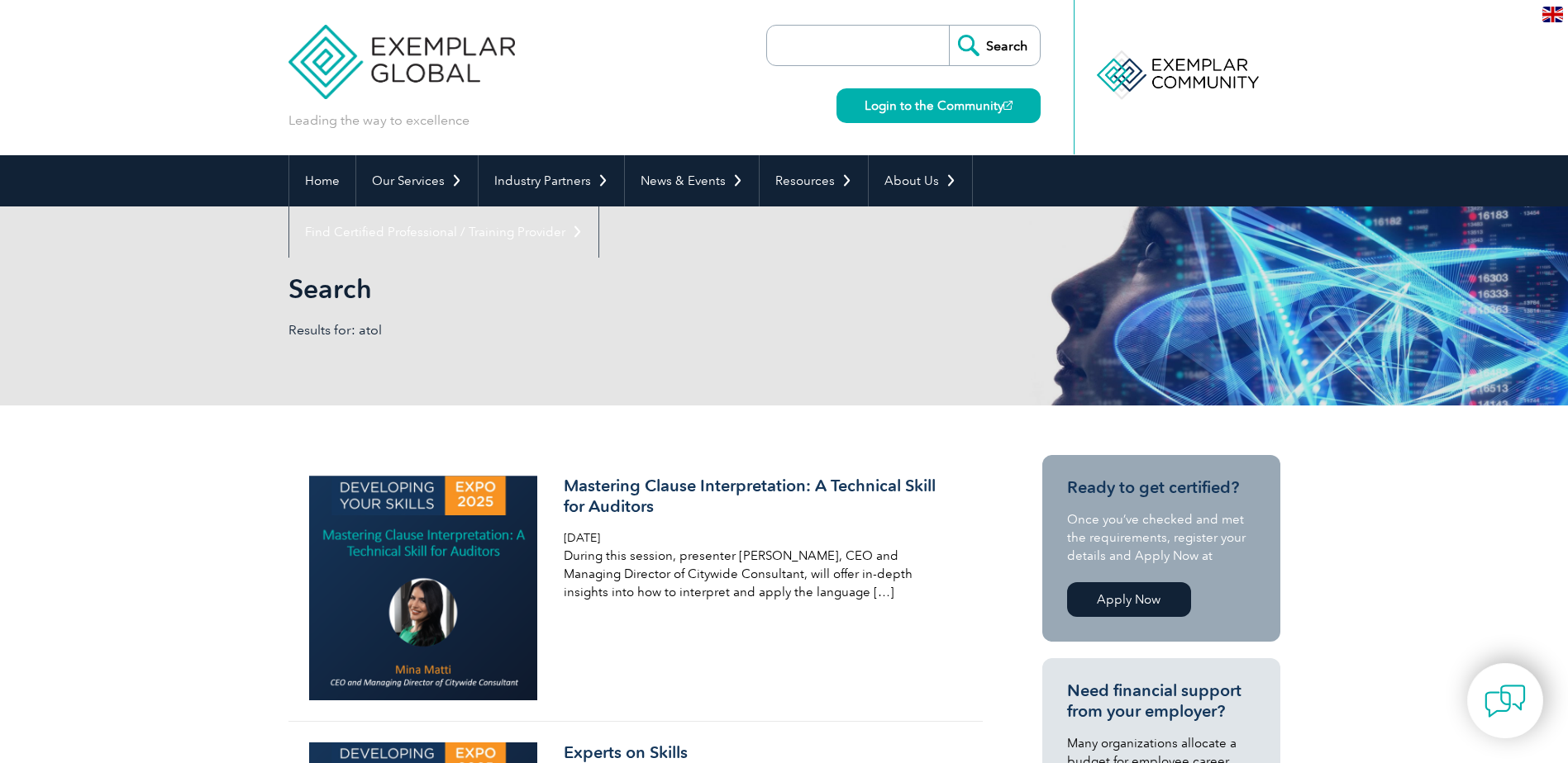
click at [844, 42] on input "search" at bounding box center [862, 45] width 173 height 40
type input "certification requirement"
click at [949, 25] on input "Search" at bounding box center [994, 45] width 91 height 40
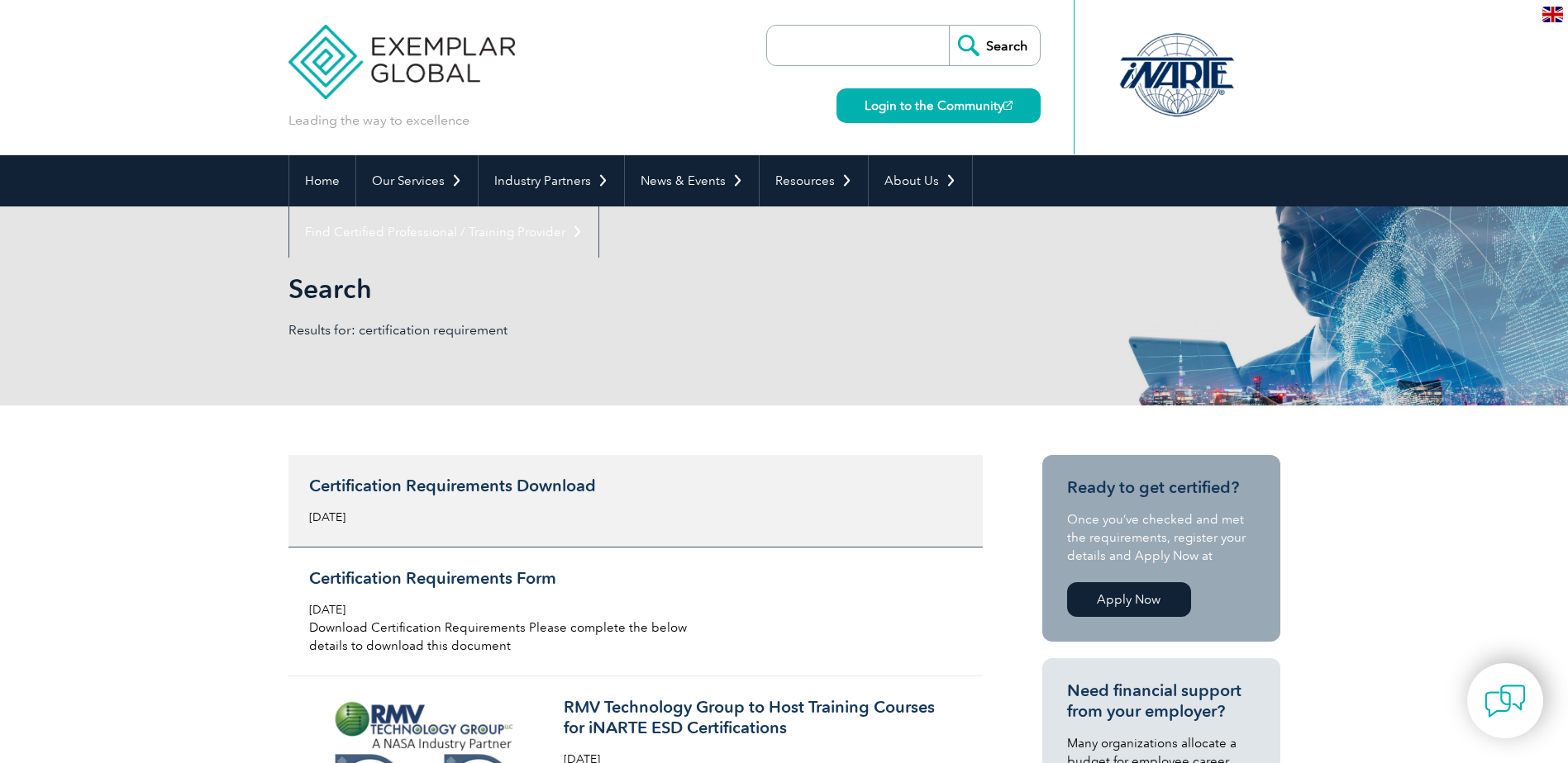
drag, startPoint x: 478, startPoint y: 487, endPoint x: 403, endPoint y: 479, distance: 75.4
click at [403, 479] on h3 "Certification Requirements Download" at bounding box center [504, 485] width 391 height 20
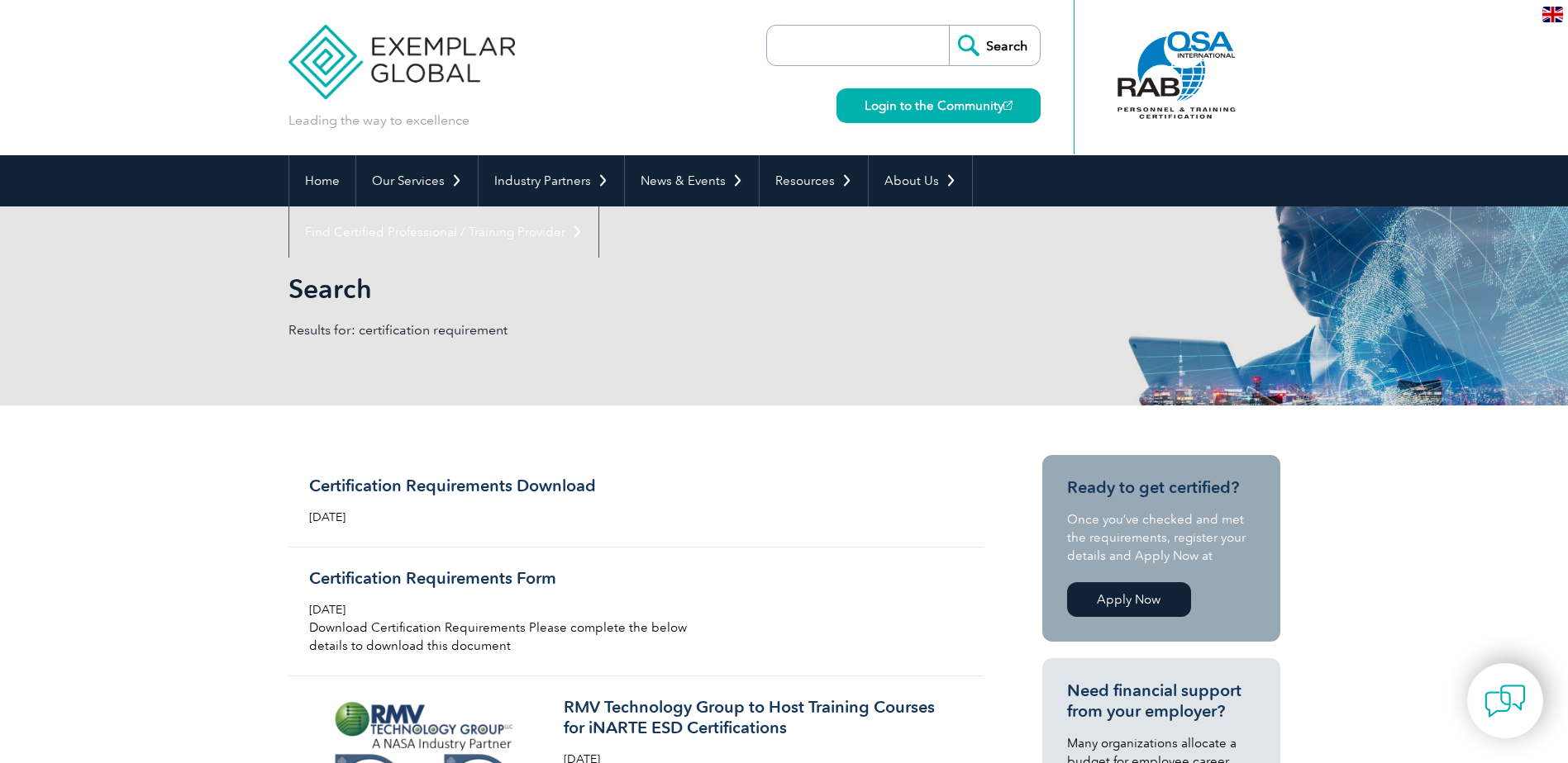
drag, startPoint x: 492, startPoint y: 482, endPoint x: 207, endPoint y: 403, distance: 295.7
click at [207, 403] on div "Search Results for: certification requirement" at bounding box center [784, 306] width 1568 height 199
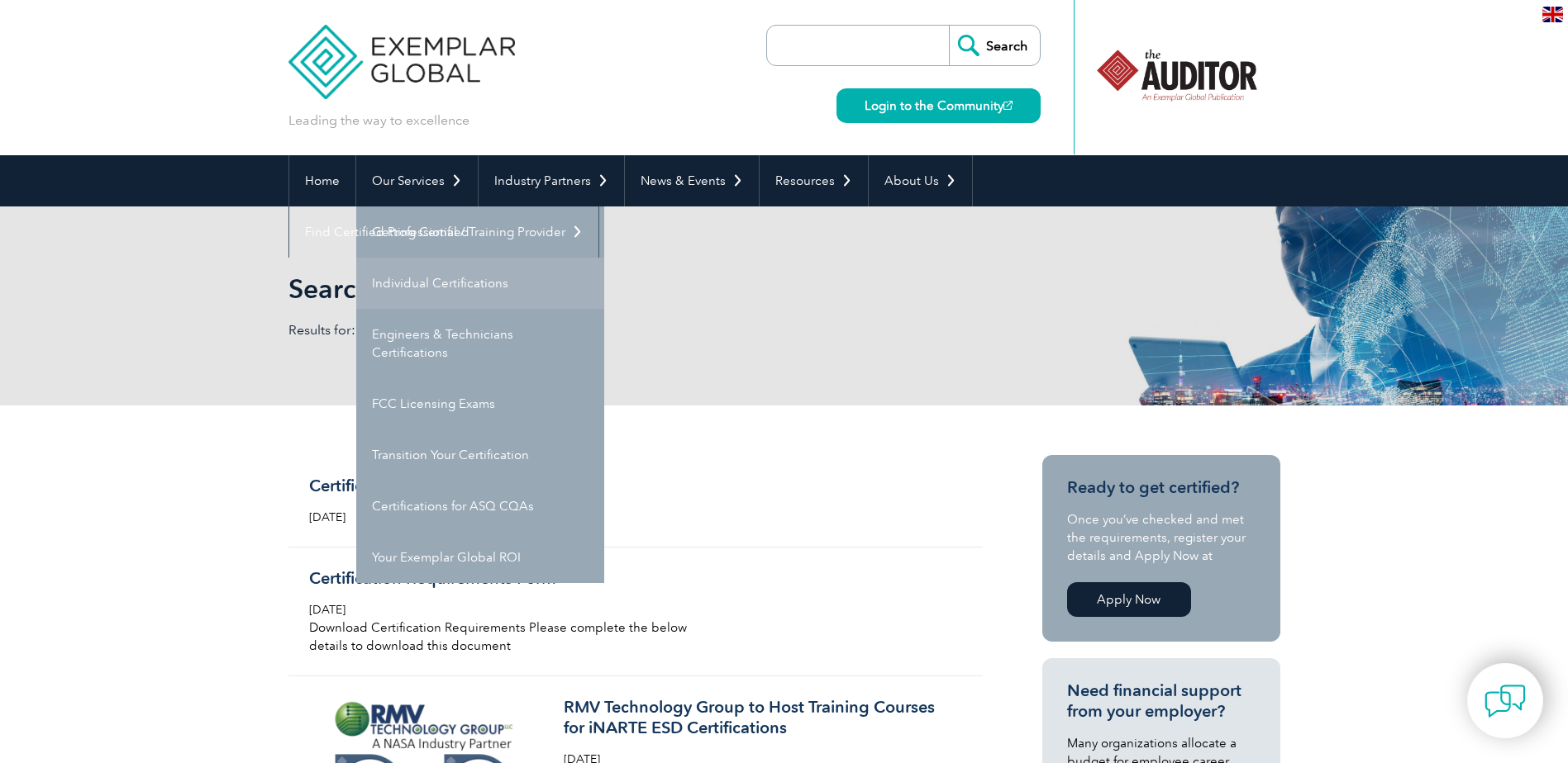
click at [421, 281] on link "Individual Certifications" at bounding box center [480, 283] width 248 height 51
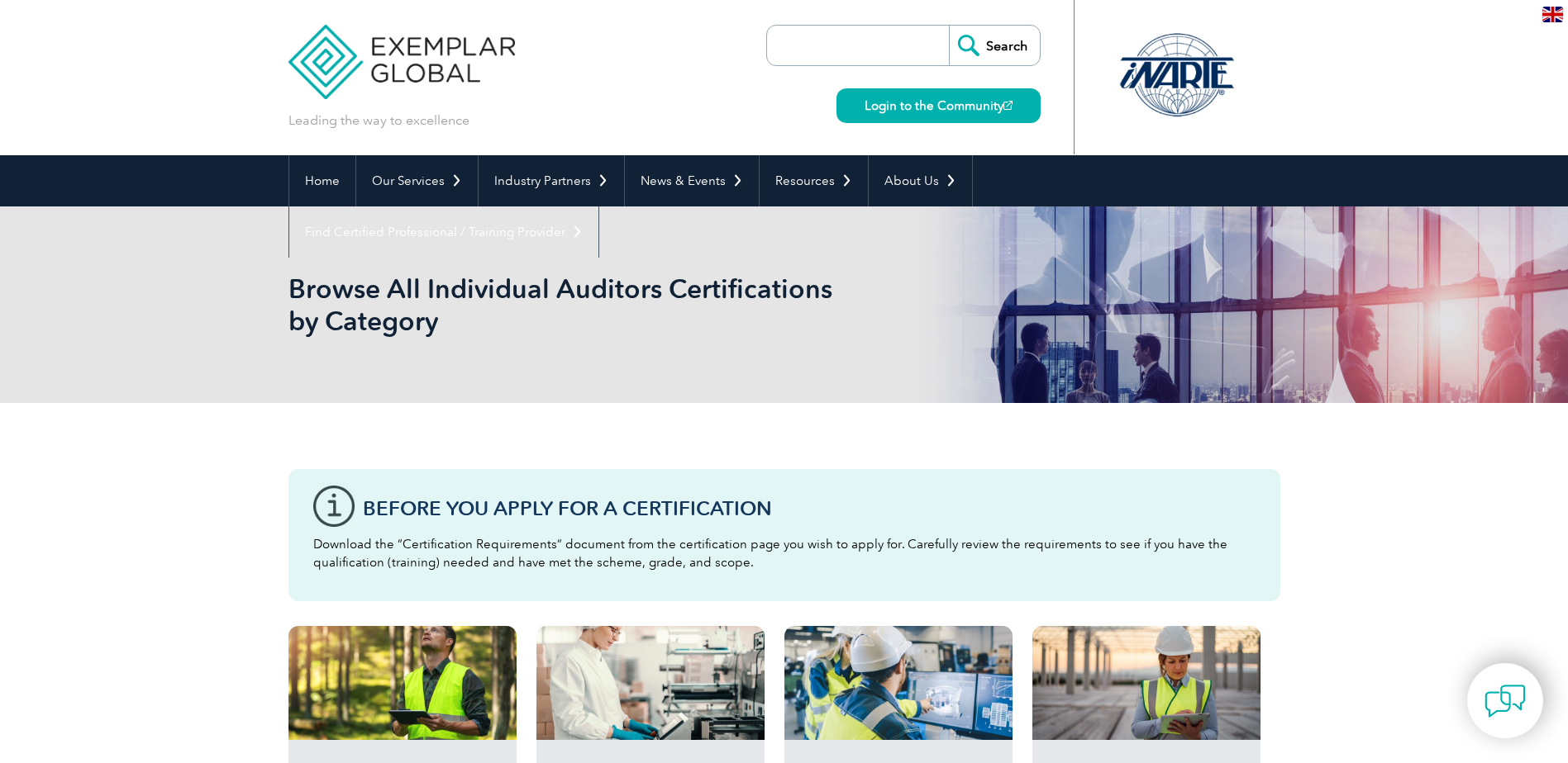
scroll to position [413, 0]
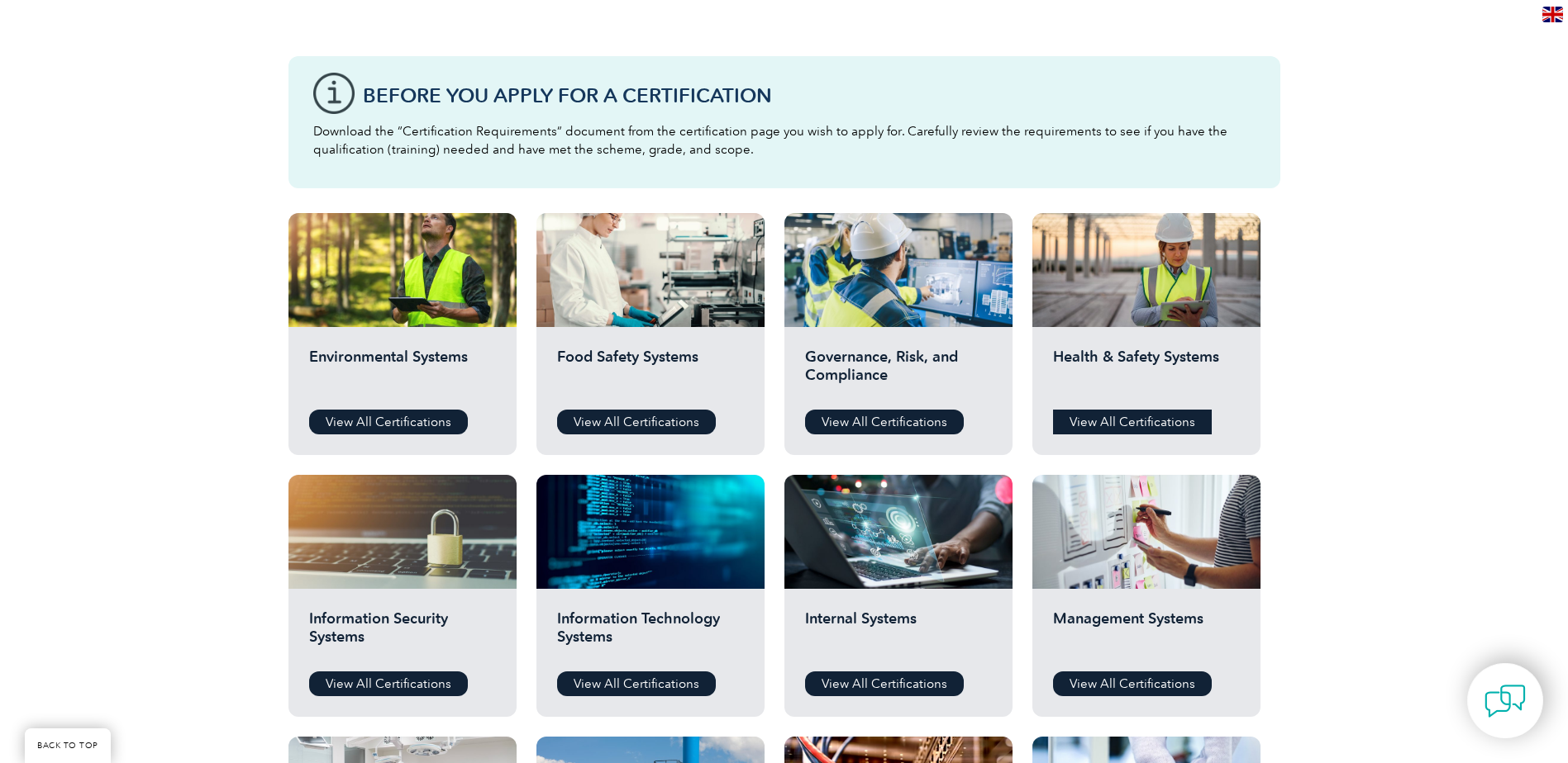
click at [1109, 417] on link "View All Certifications" at bounding box center [1132, 422] width 158 height 25
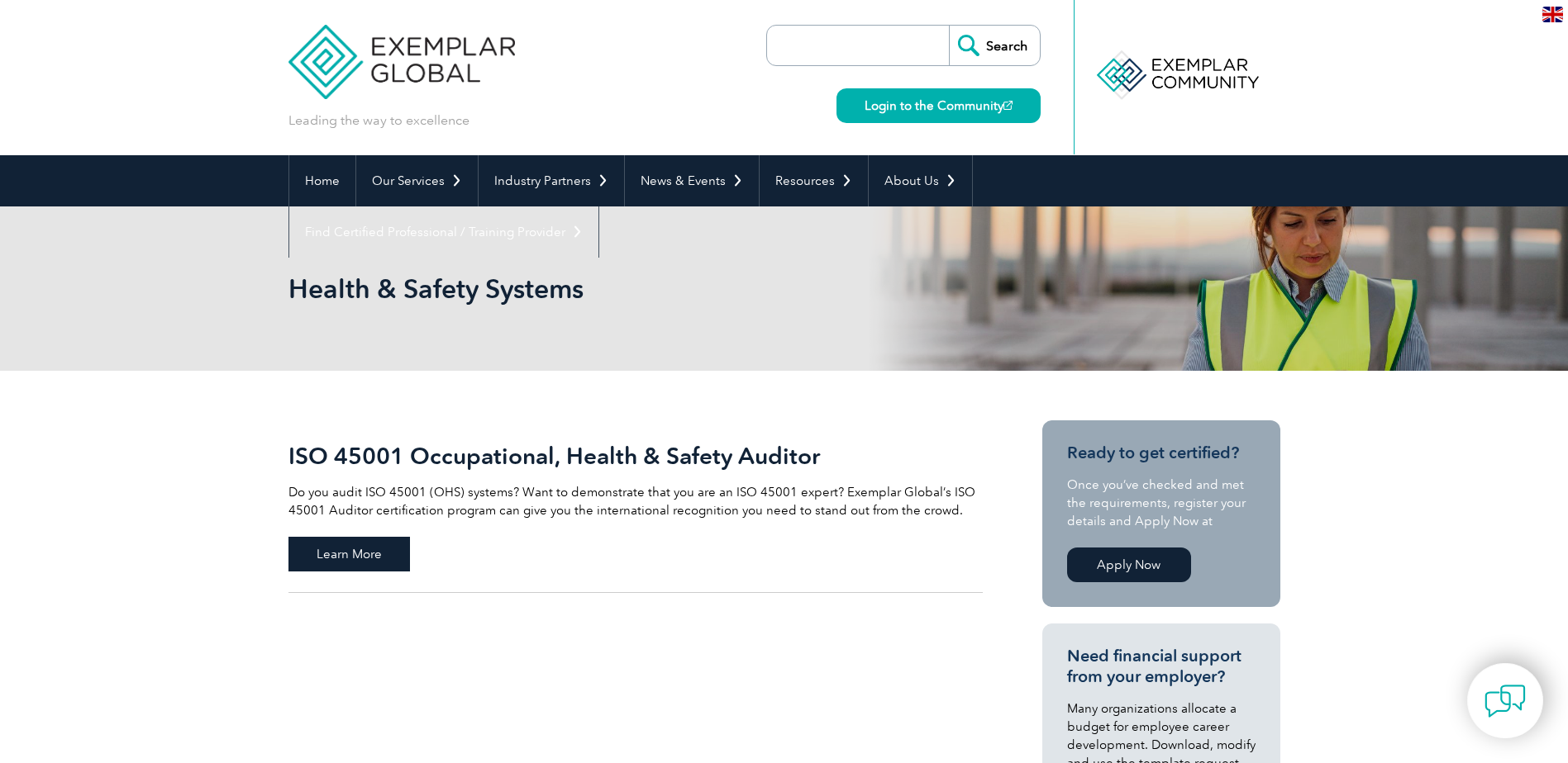
click at [357, 549] on span "Learn More" at bounding box center [349, 554] width 121 height 34
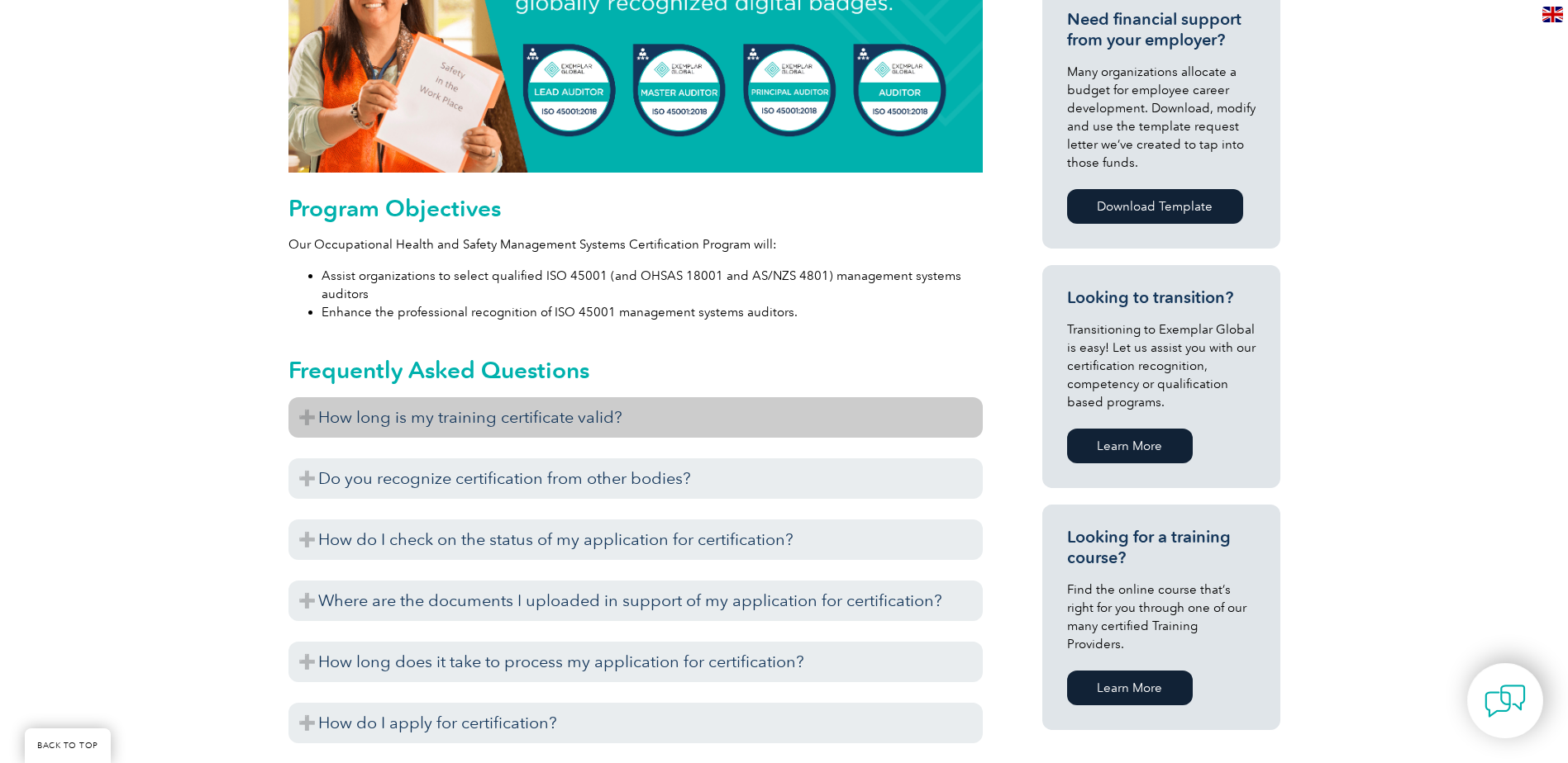
scroll to position [1057, 0]
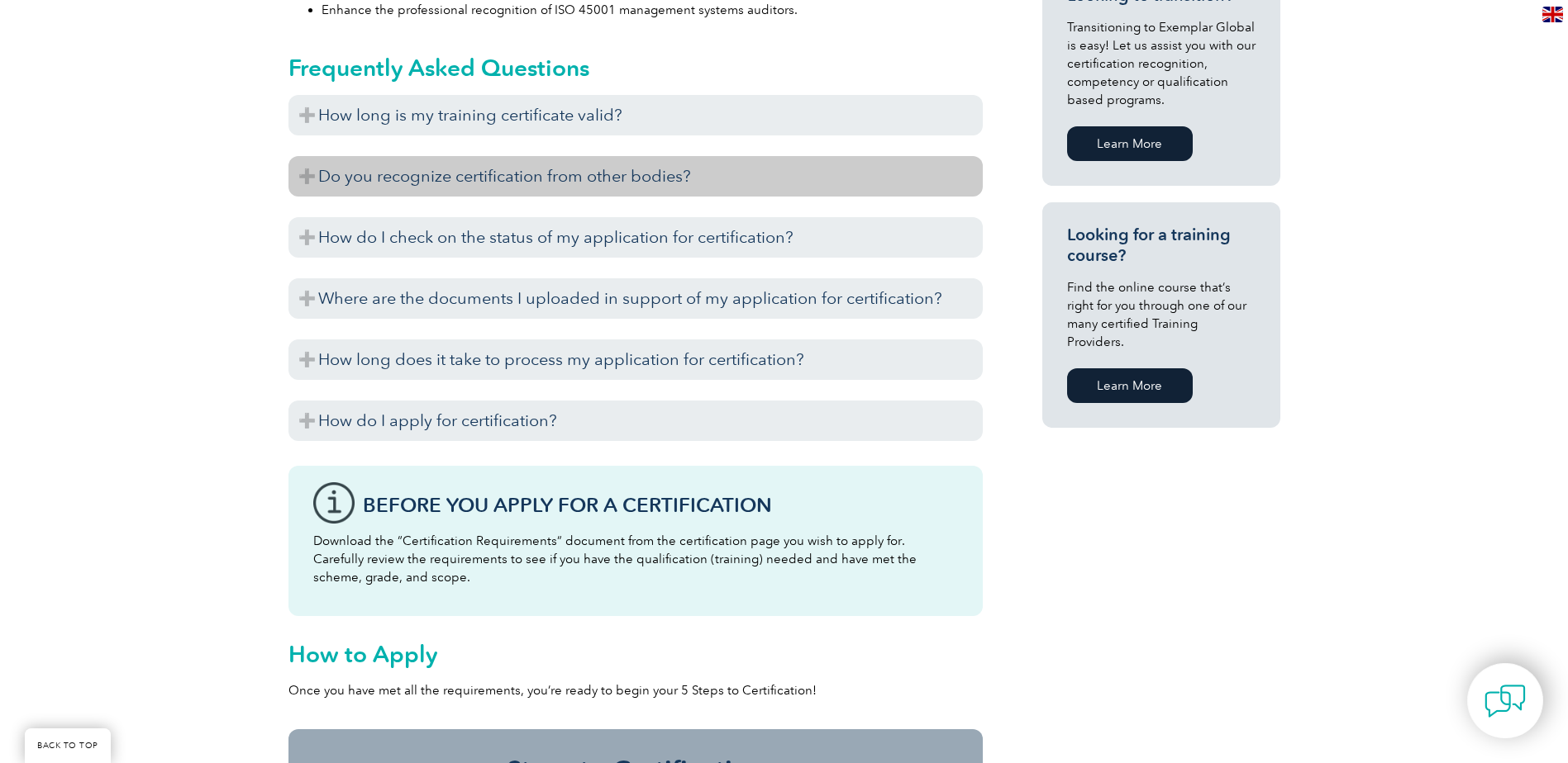
click at [441, 186] on h3 "Do you recognize certification from other bodies?" at bounding box center [635, 177] width 694 height 40
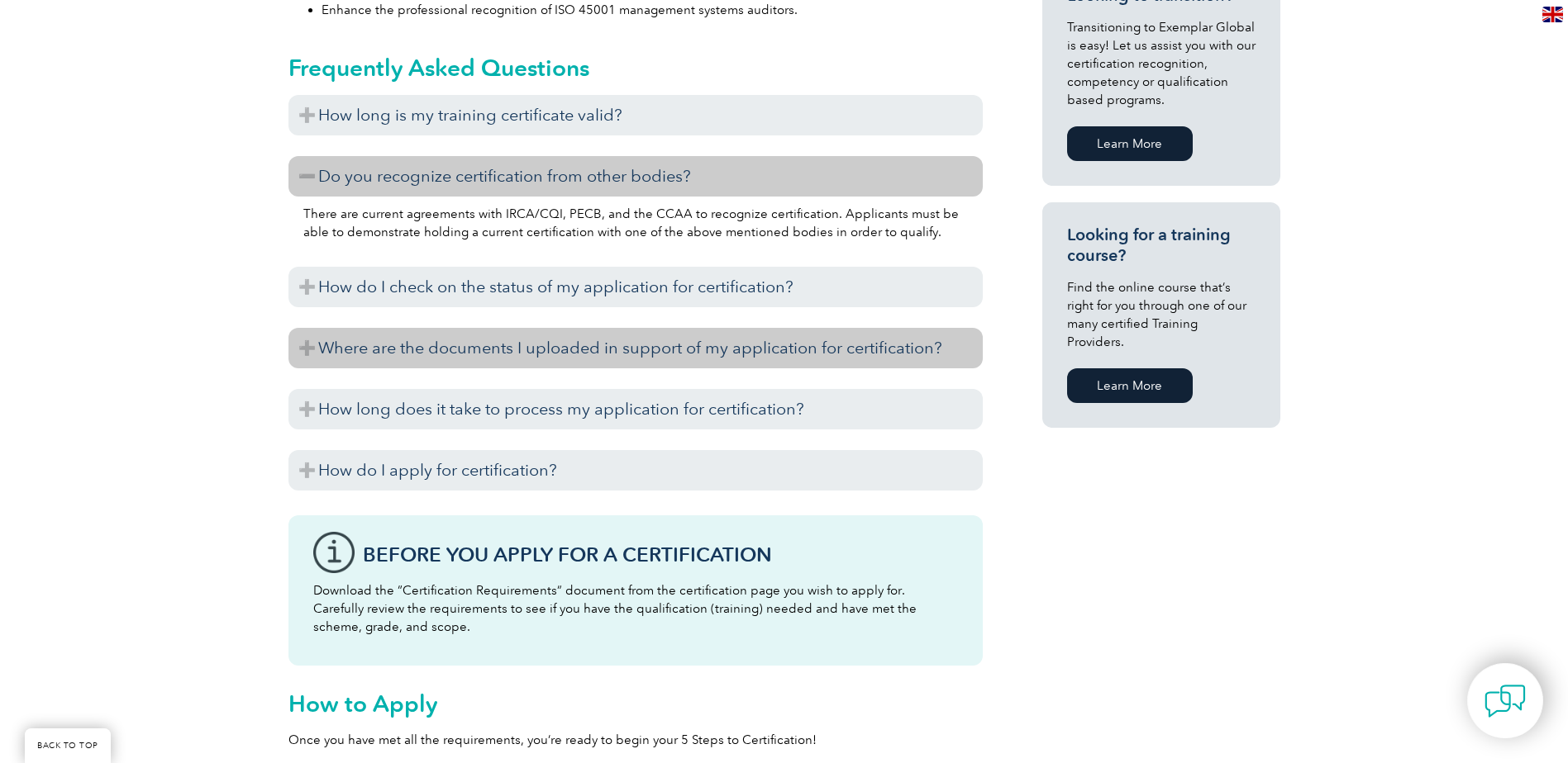
click at [598, 355] on h3 "Where are the documents I uploaded in support of my application for certificati…" at bounding box center [635, 348] width 694 height 40
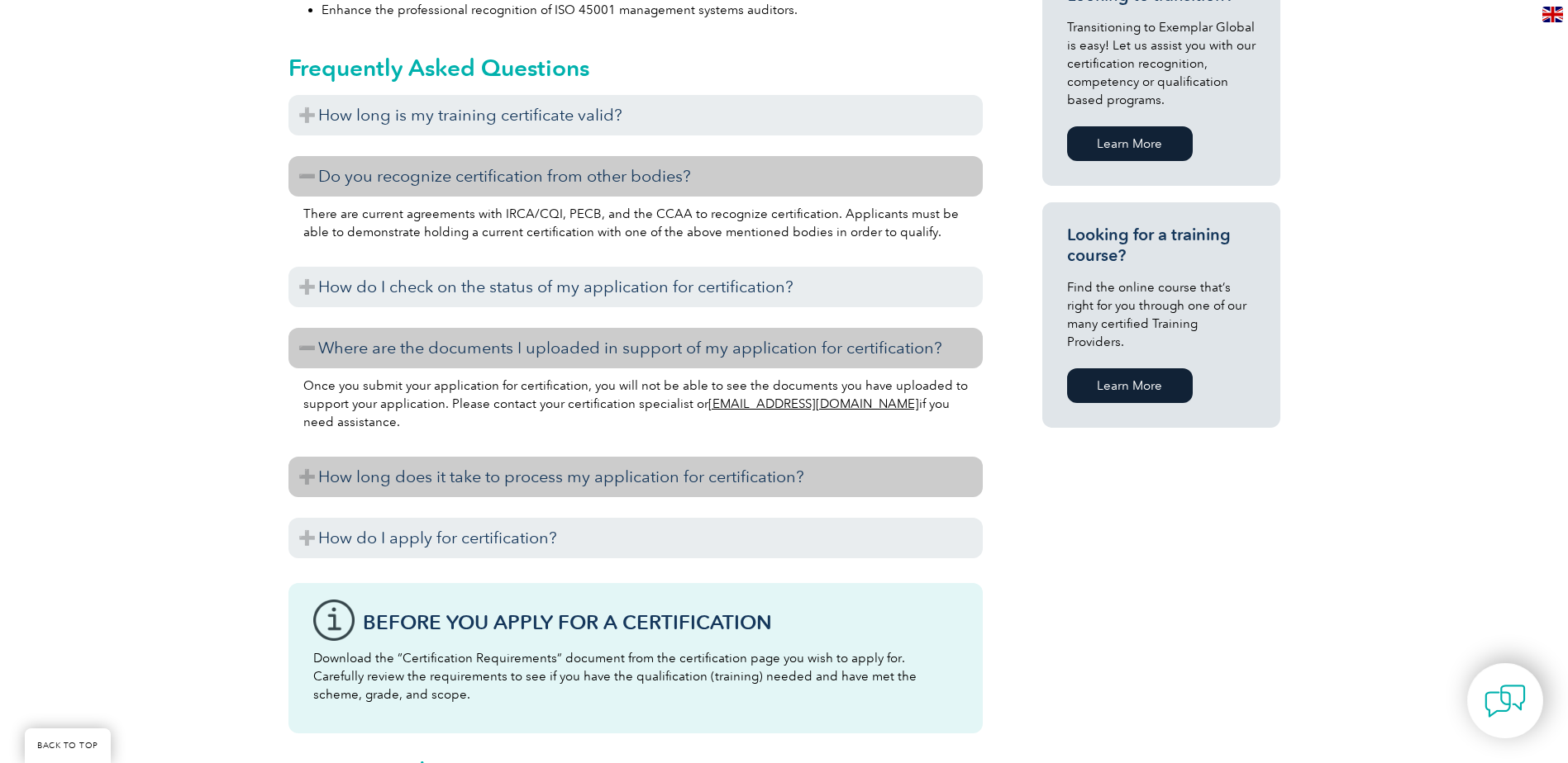
click at [490, 493] on h3 "How long does it take to process my application for certification?" at bounding box center [635, 477] width 694 height 40
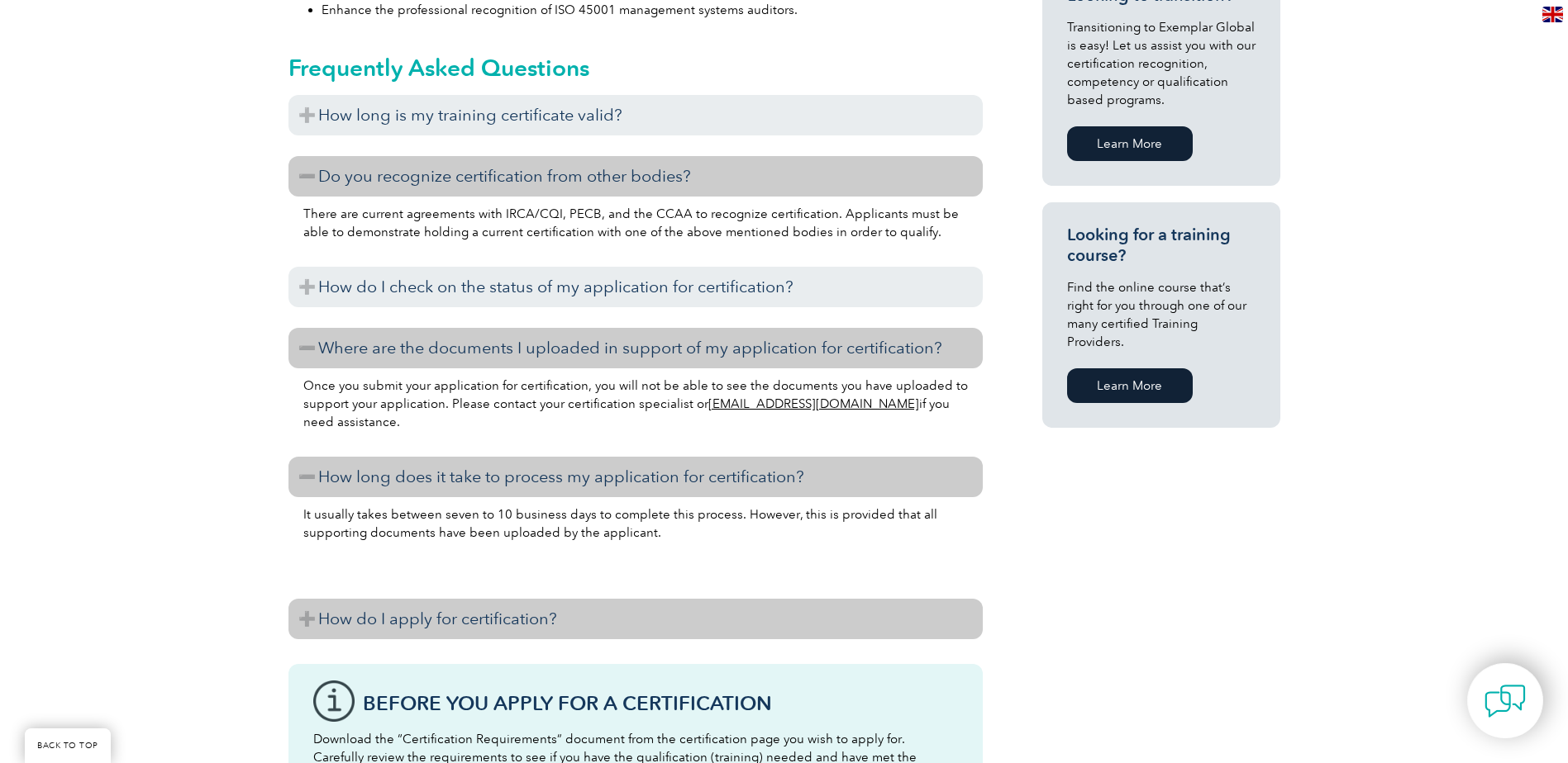
click at [514, 616] on h3 "How do I apply for certification?" at bounding box center [635, 619] width 694 height 40
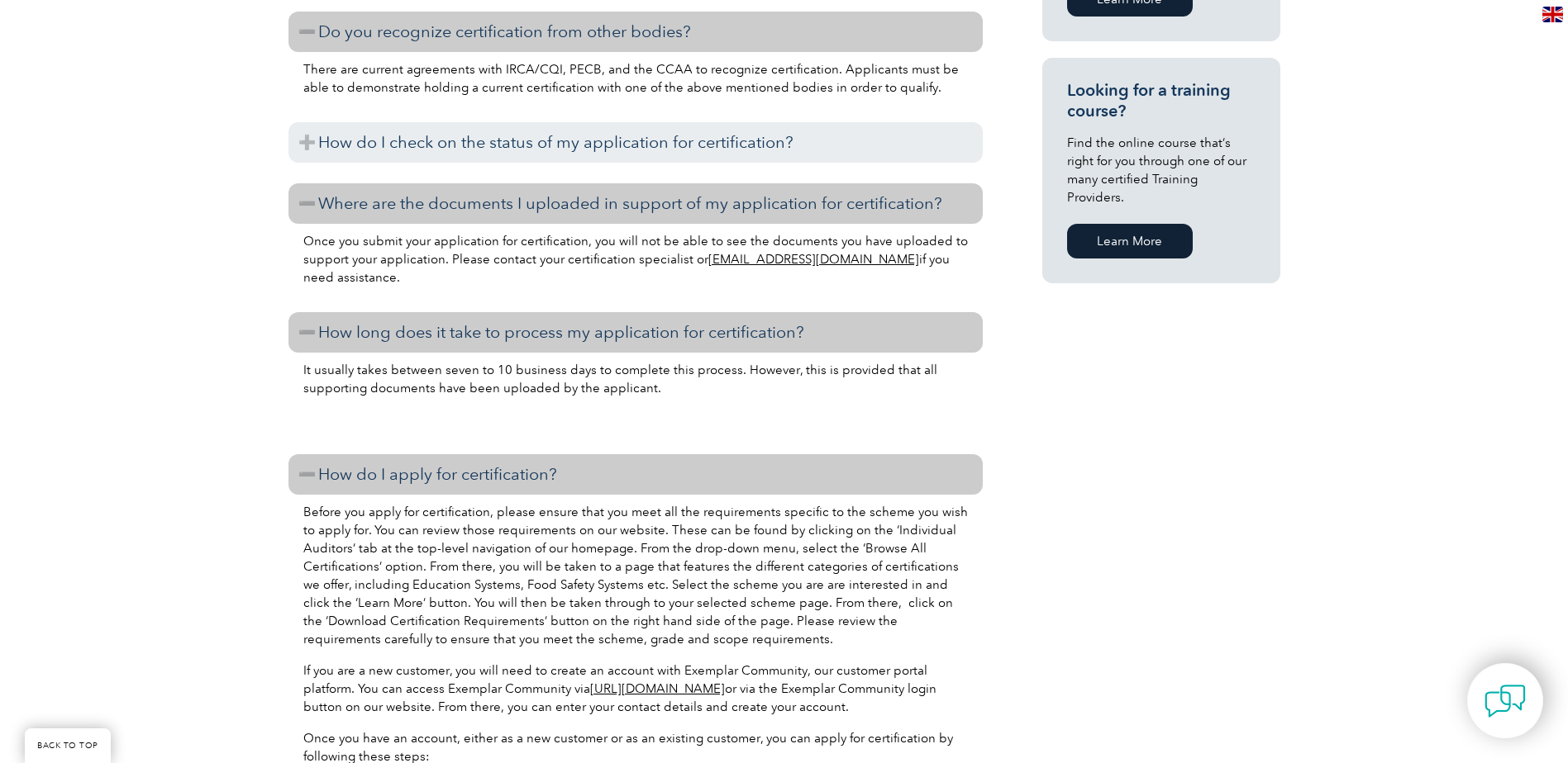
scroll to position [1405, 0]
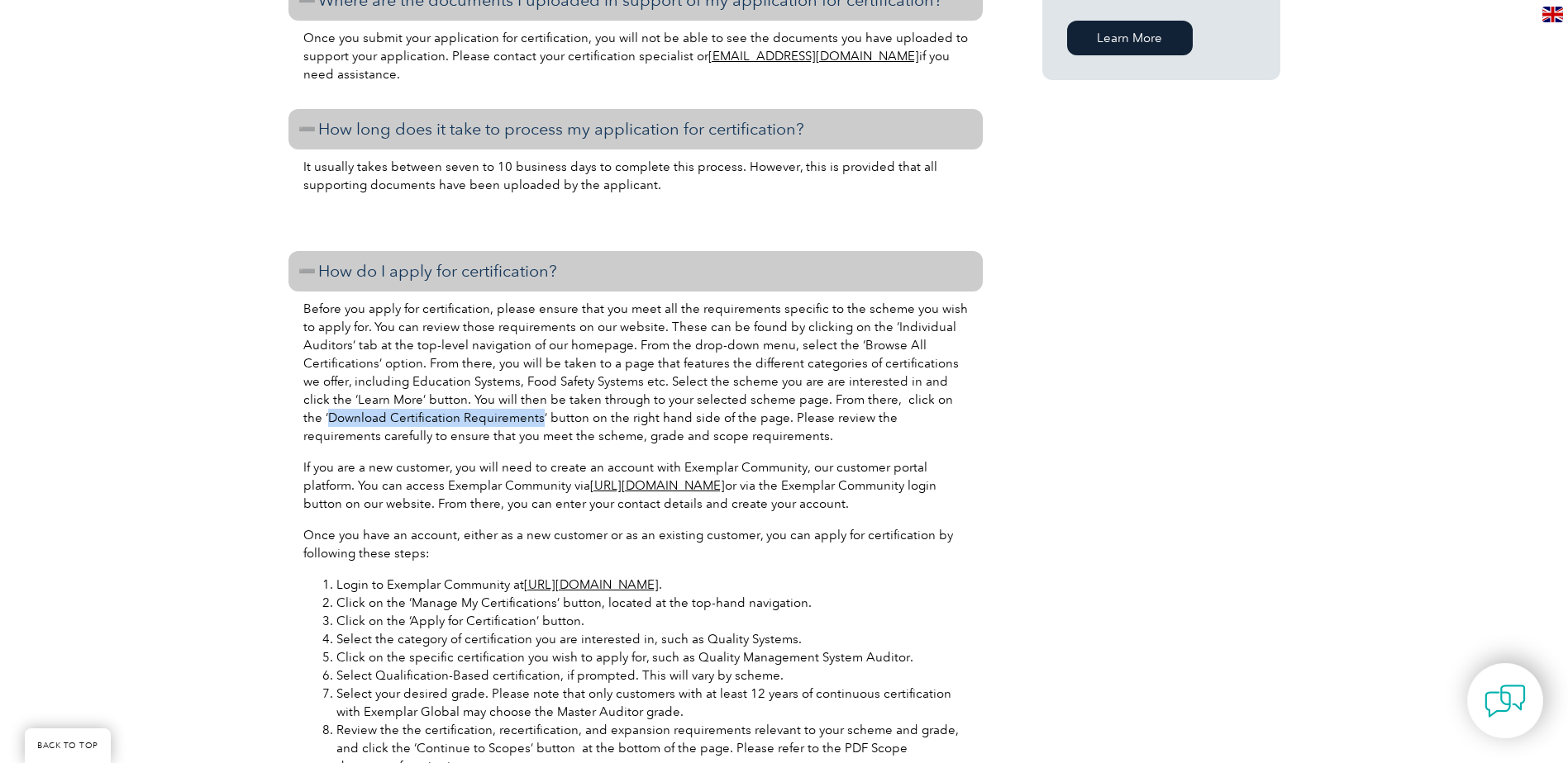
drag, startPoint x: 516, startPoint y: 416, endPoint x: 309, endPoint y: 421, distance: 207.1
click at [309, 421] on p "Before you apply for certification, please ensure that you meet all the require…" at bounding box center [636, 372] width 665 height 145
drag, startPoint x: 309, startPoint y: 421, endPoint x: 653, endPoint y: 386, distance: 345.8
click at [653, 386] on p "Before you apply for certification, please ensure that you meet all the require…" at bounding box center [636, 372] width 665 height 145
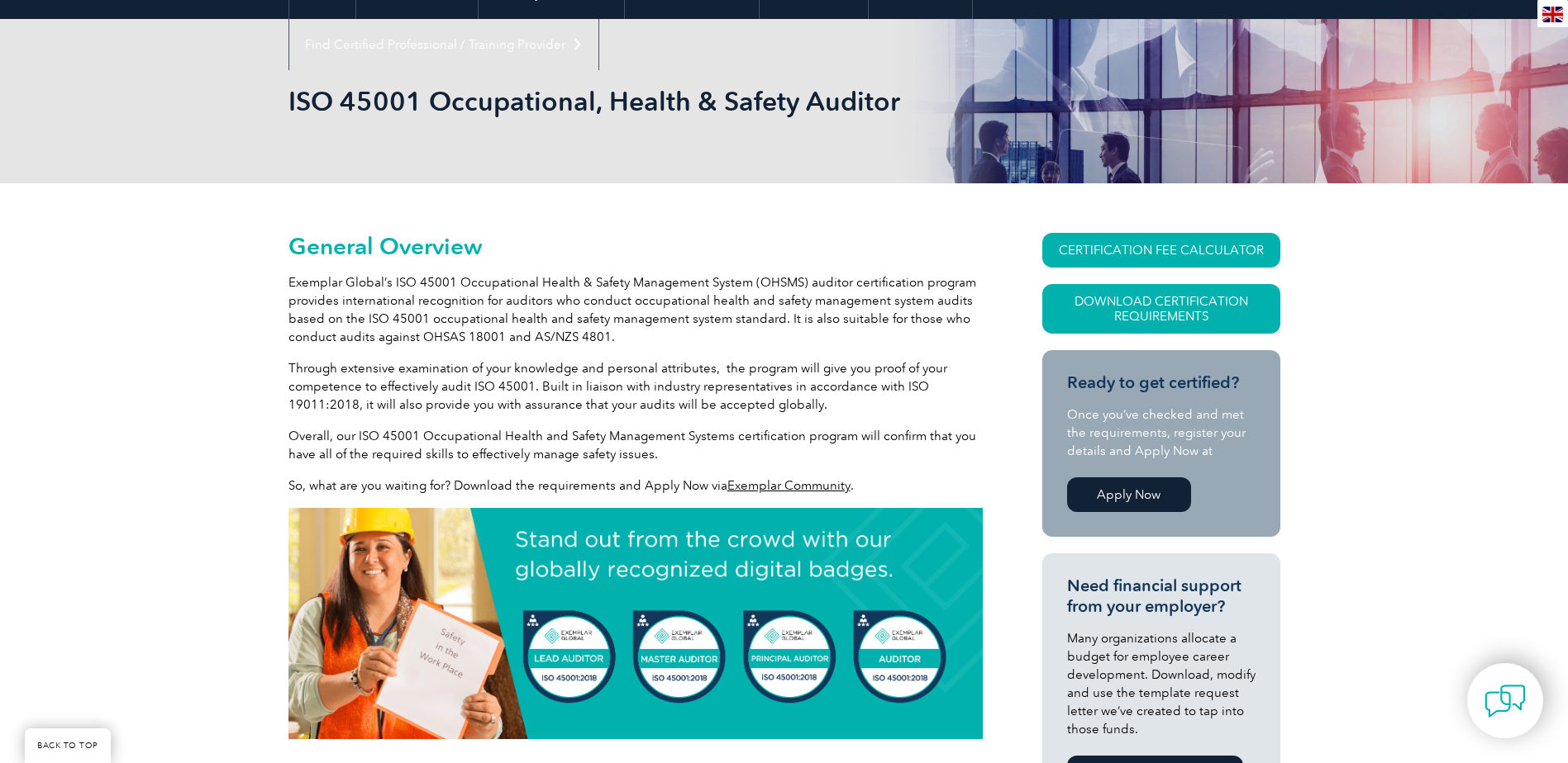
scroll to position [0, 0]
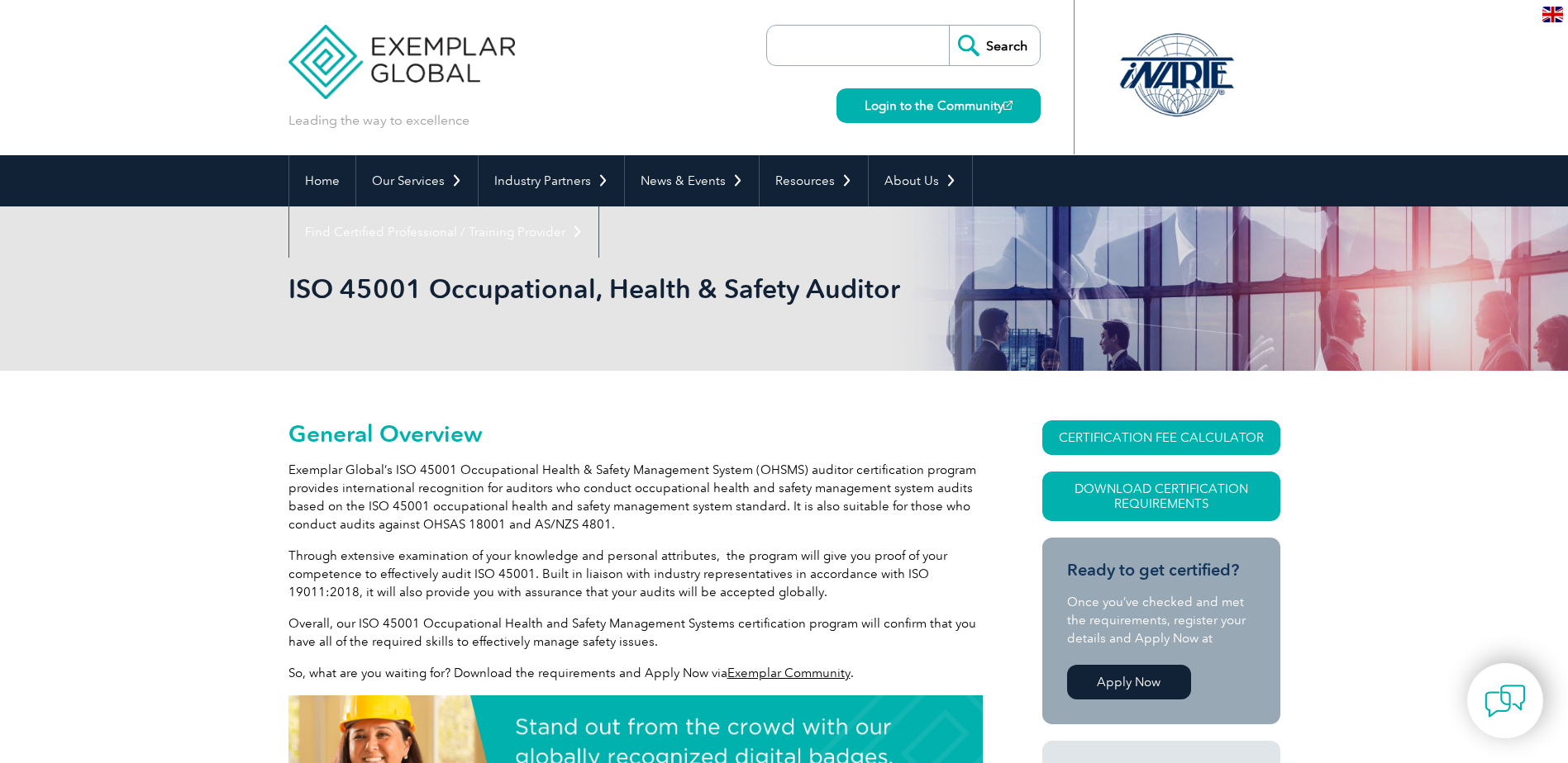
click at [842, 40] on input "search" at bounding box center [862, 45] width 173 height 40
type input "download certification requirements"
click at [949, 25] on input "Search" at bounding box center [994, 45] width 91 height 40
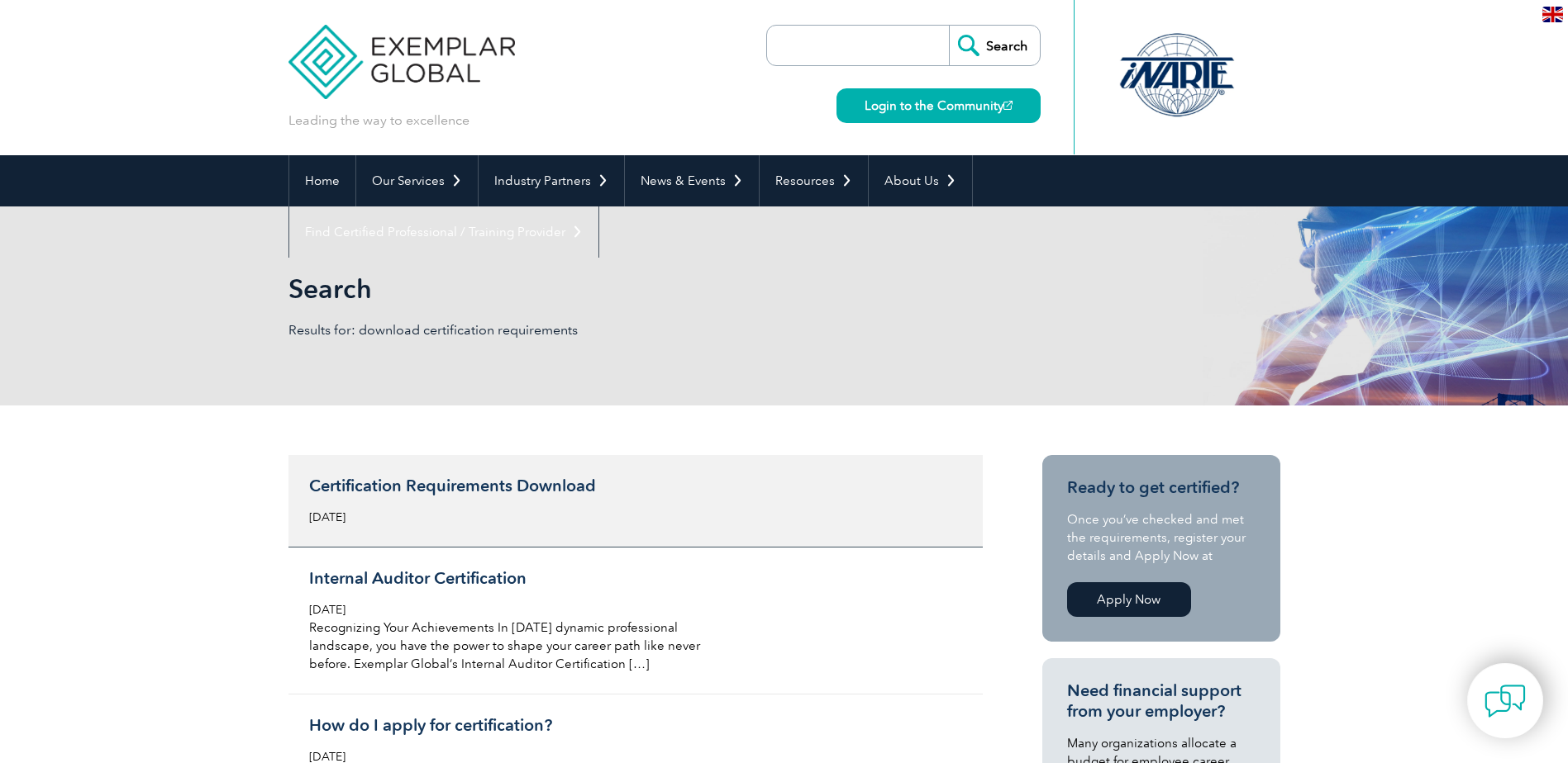
click at [473, 483] on h3 "Certification Requirements Download" at bounding box center [504, 485] width 391 height 20
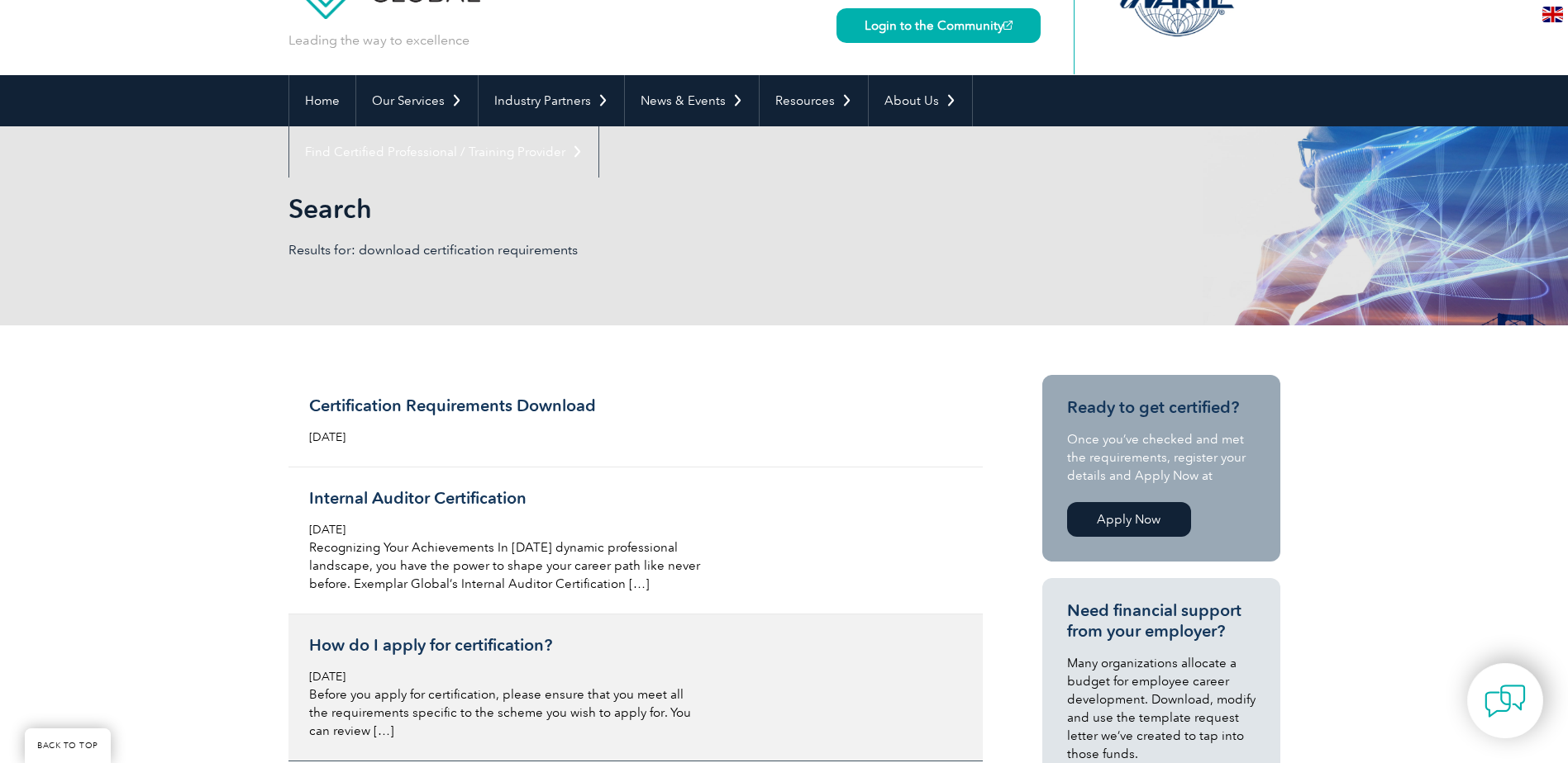
scroll to position [331, 0]
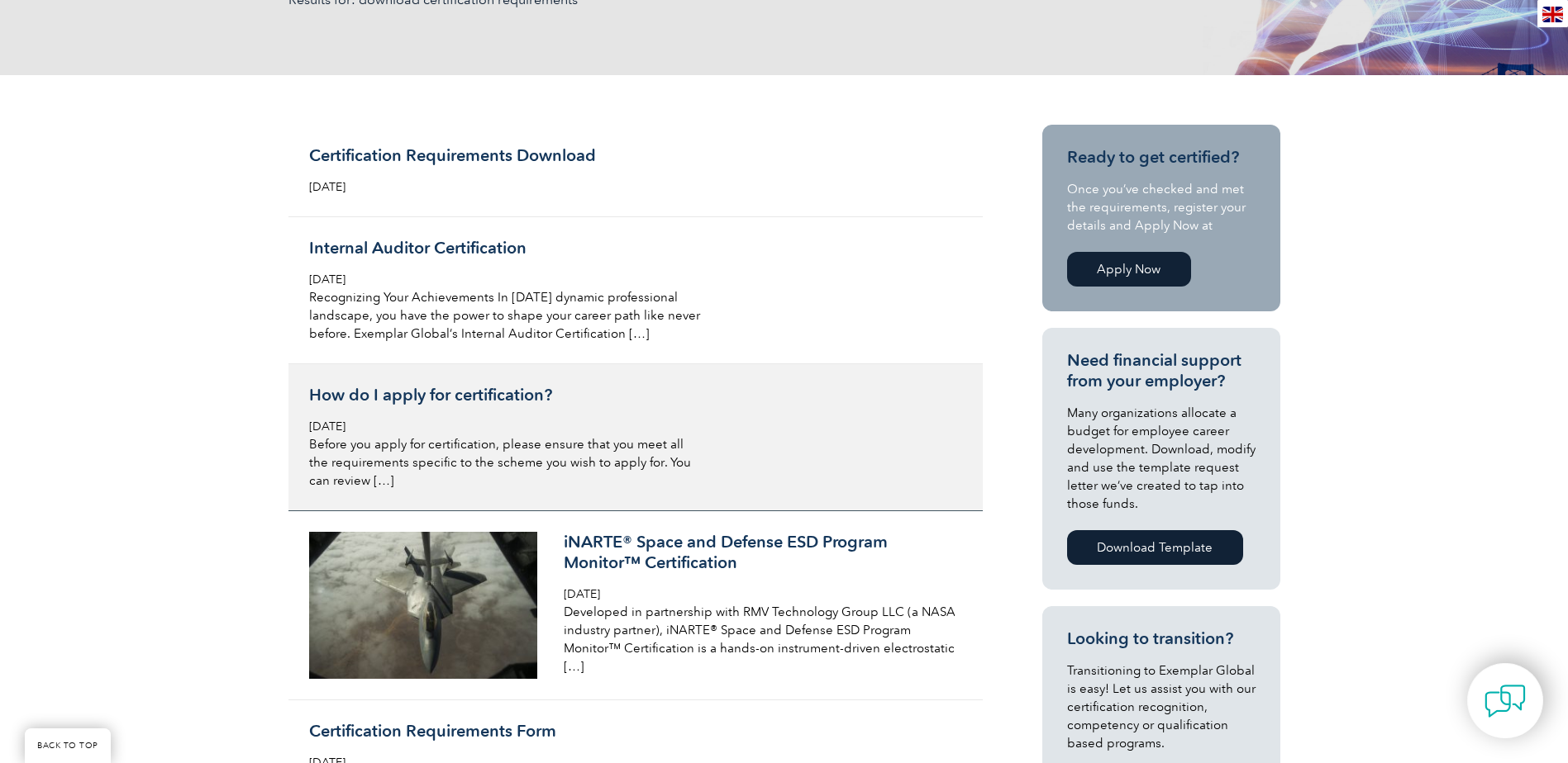
click at [498, 395] on h3 "How do I apply for certification?" at bounding box center [504, 395] width 391 height 20
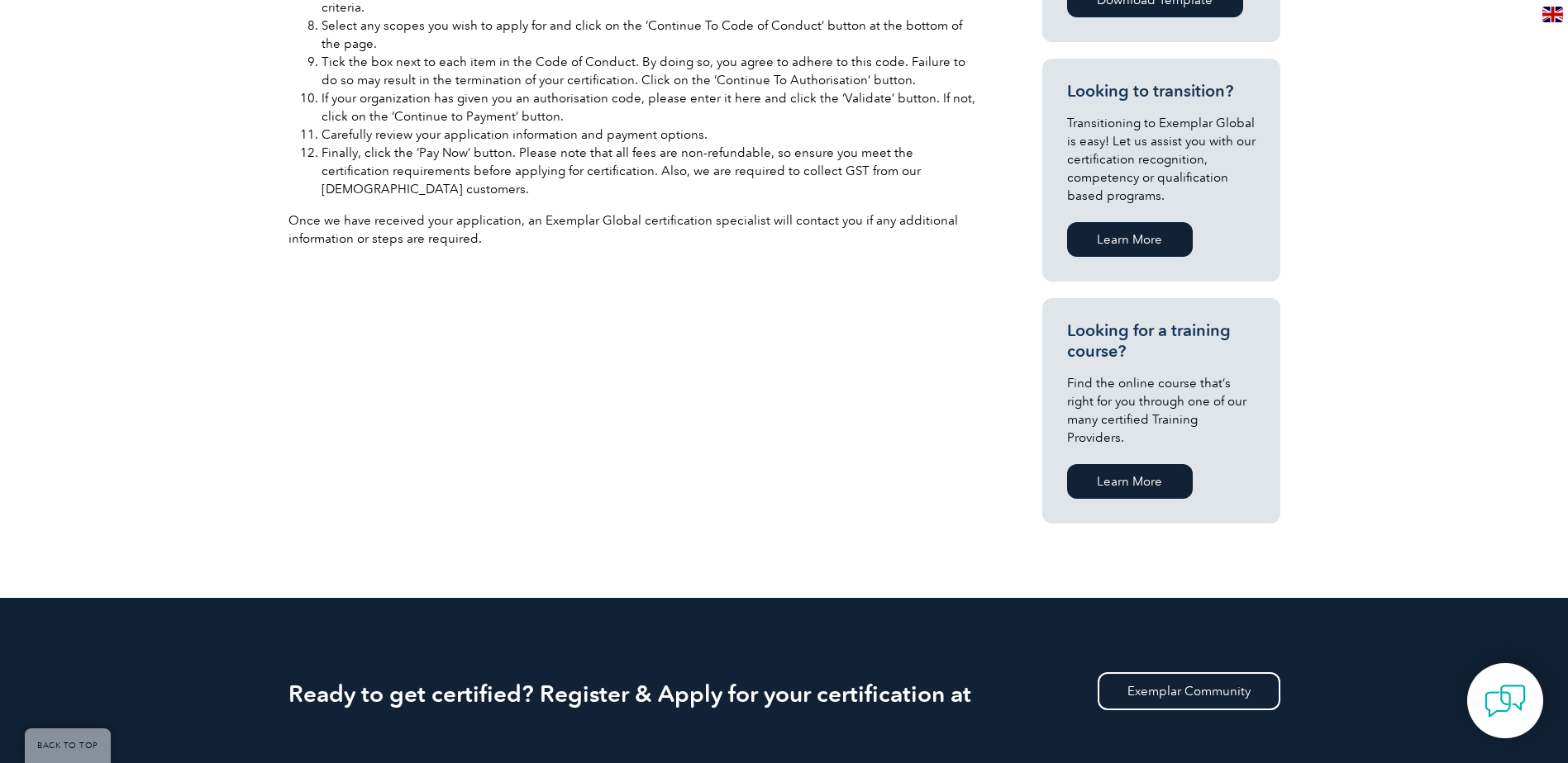
scroll to position [1074, 0]
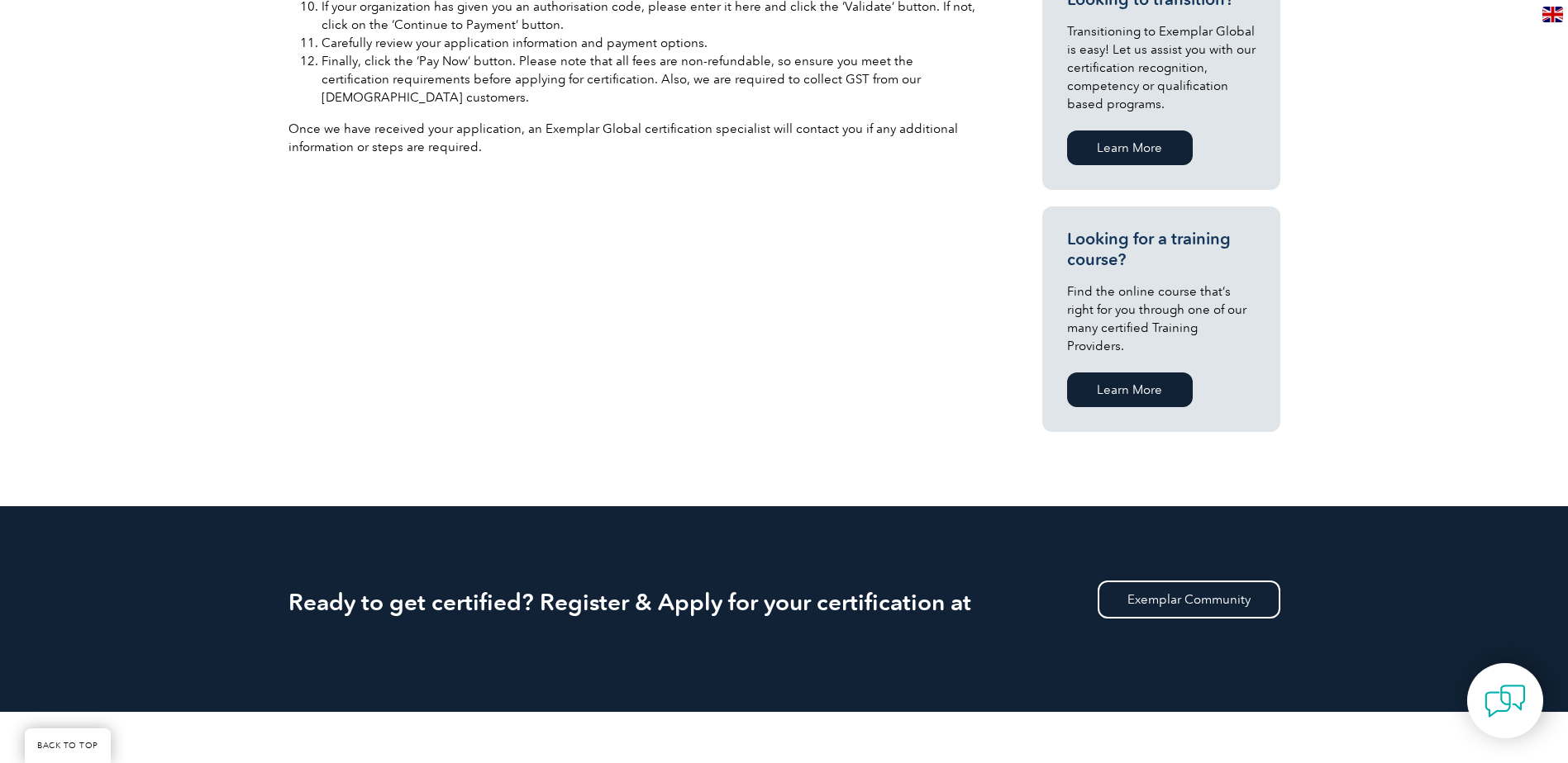
click at [1125, 373] on link "Learn More" at bounding box center [1129, 389] width 126 height 34
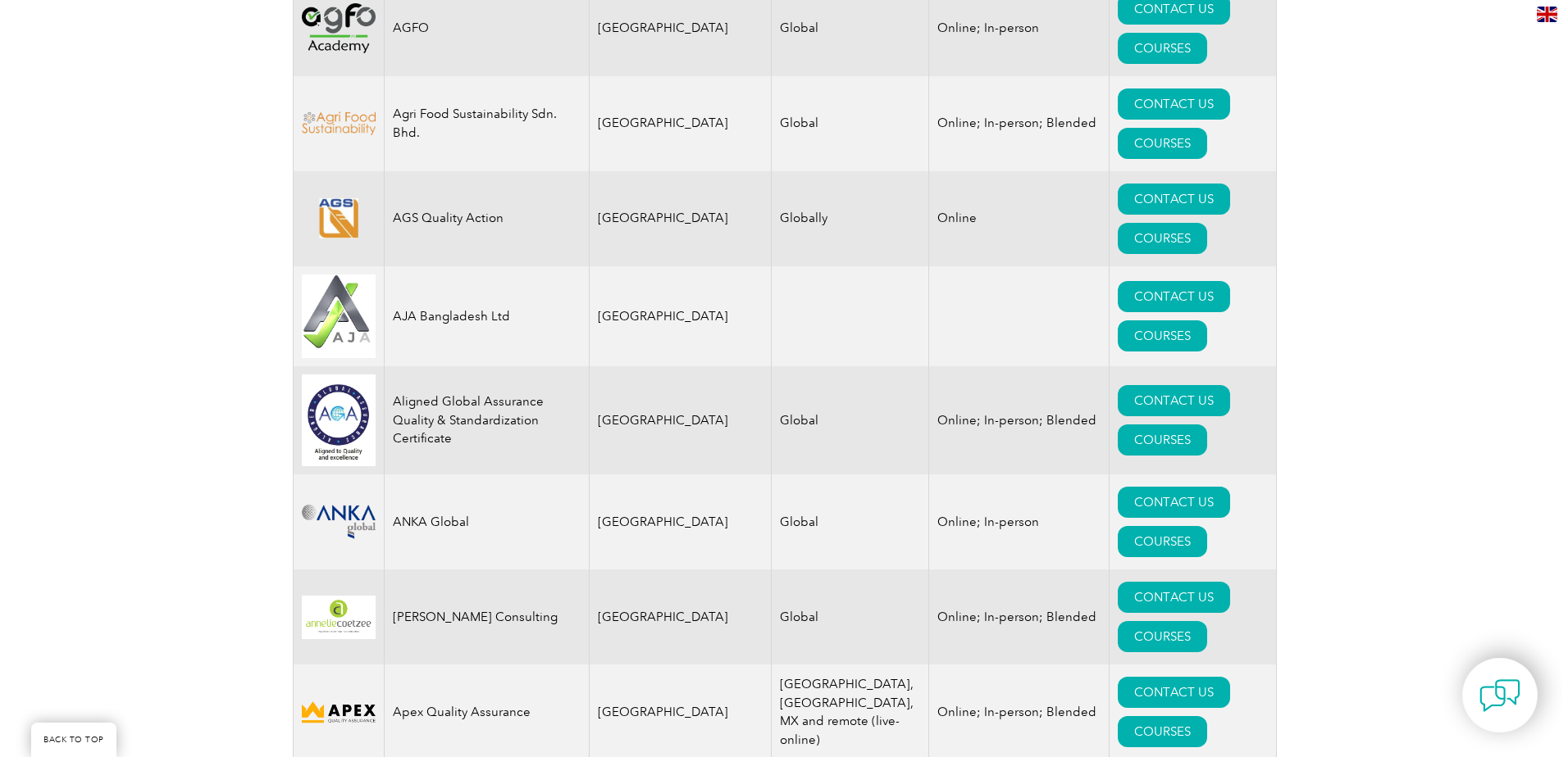
scroll to position [1640, 0]
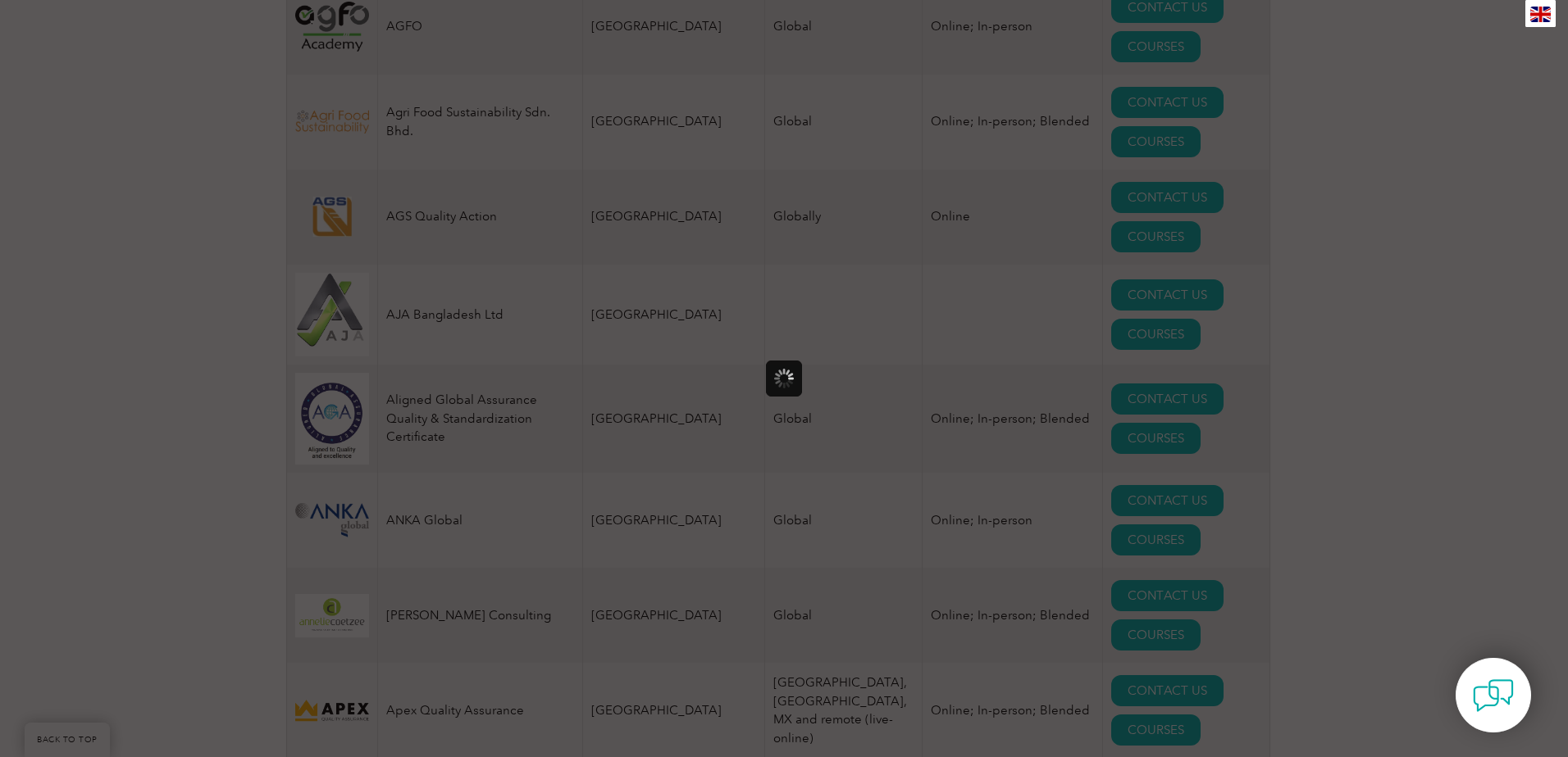
scroll to position [0, 0]
